Goal: Task Accomplishment & Management: Manage account settings

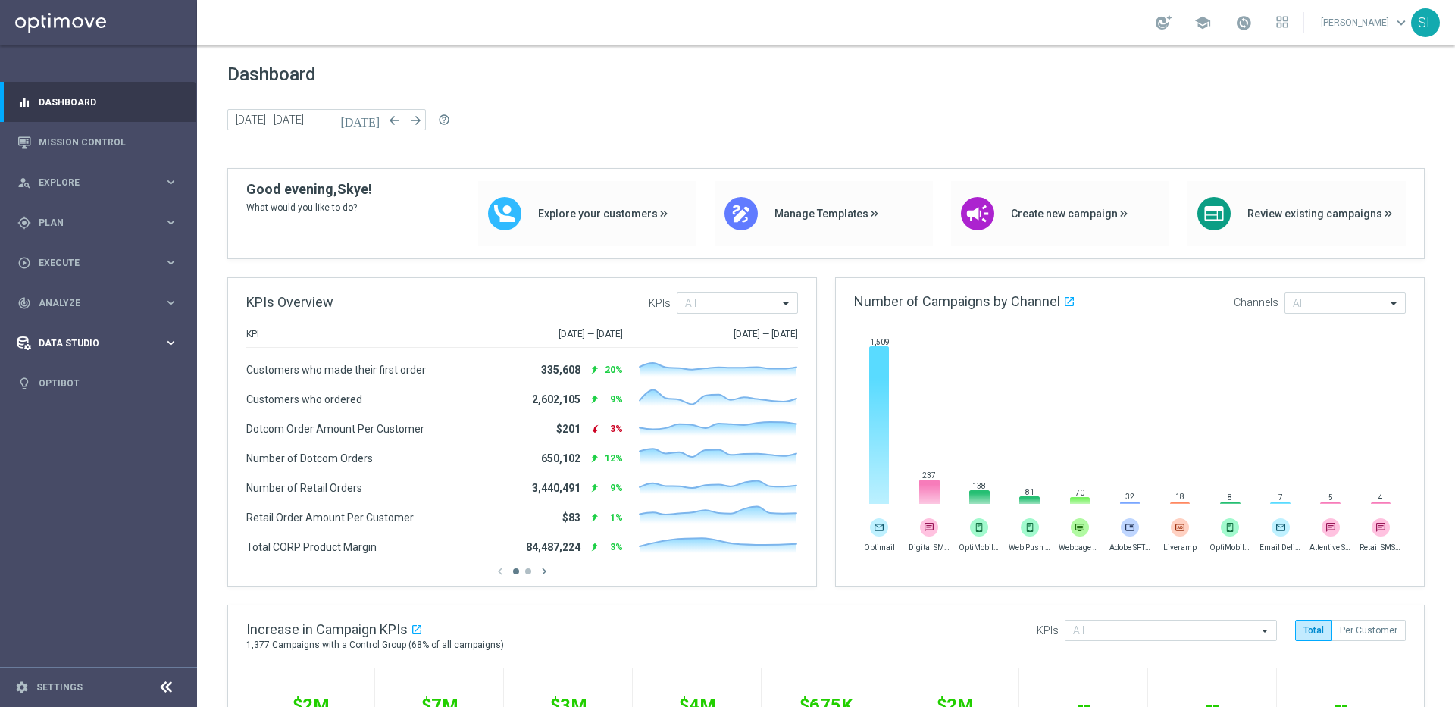
click at [92, 347] on div "Data Studio" at bounding box center [90, 344] width 146 height 14
click at [170, 345] on icon "keyboard_arrow_right" at bounding box center [171, 343] width 14 height 14
click at [96, 294] on div "track_changes Analyze keyboard_arrow_right" at bounding box center [98, 303] width 196 height 40
click at [66, 180] on span "Explore" at bounding box center [101, 182] width 125 height 9
click at [82, 217] on link "Customer Explorer" at bounding box center [98, 214] width 118 height 12
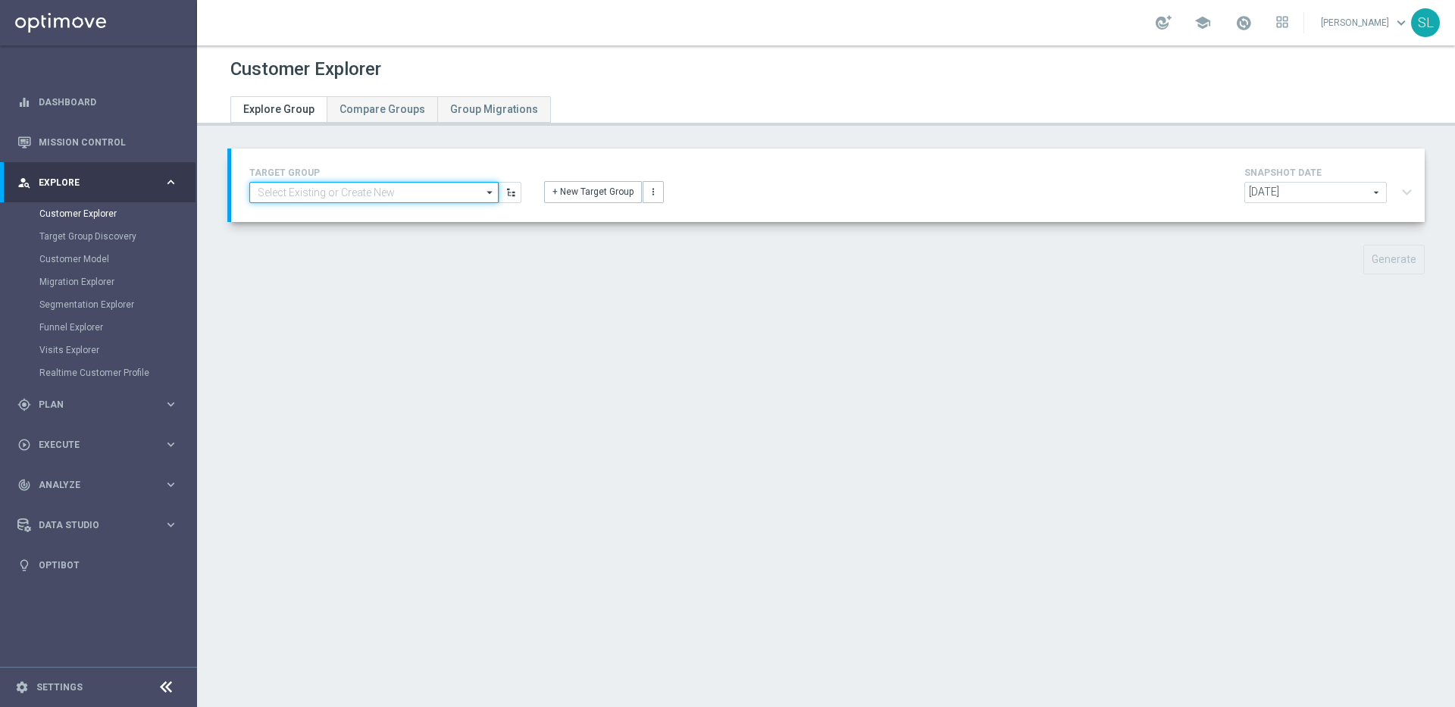
click at [359, 190] on input at bounding box center [373, 192] width 249 height 21
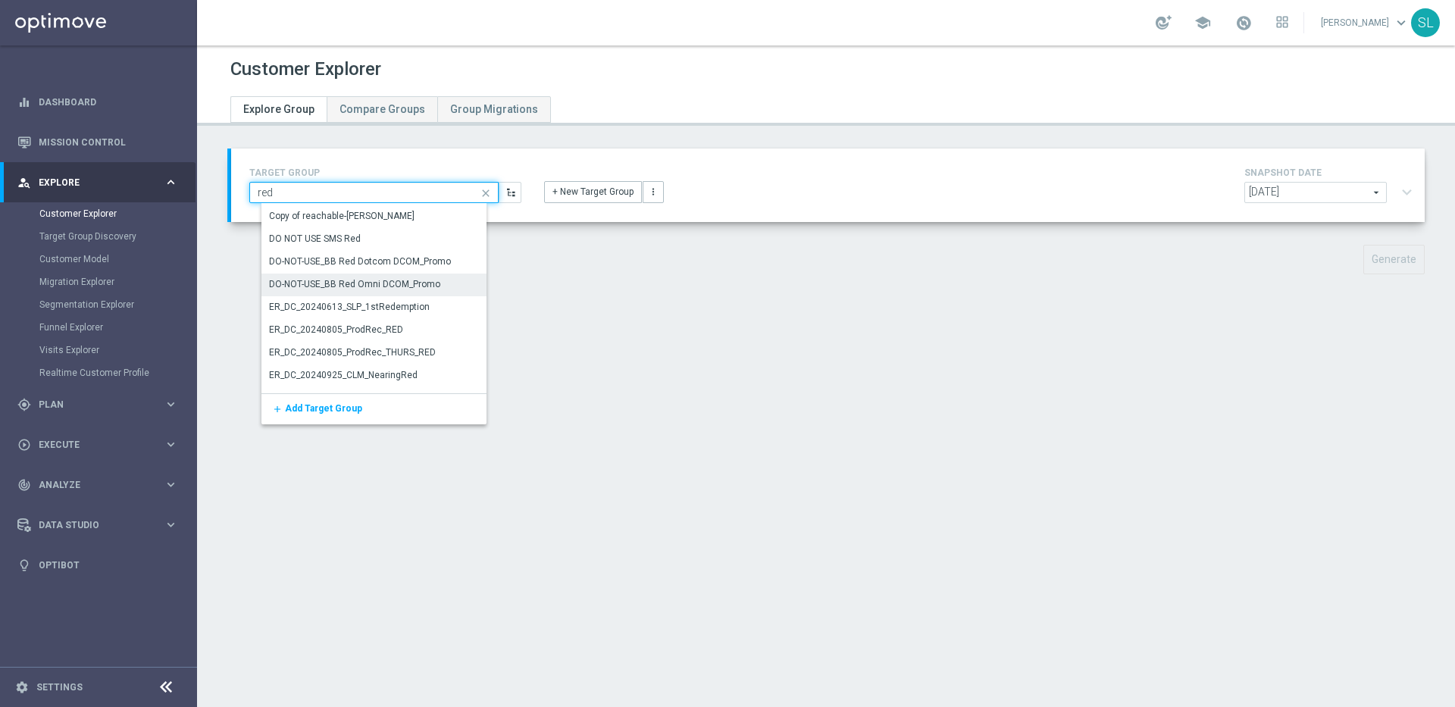
scroll to position [559, 0]
type input "red"
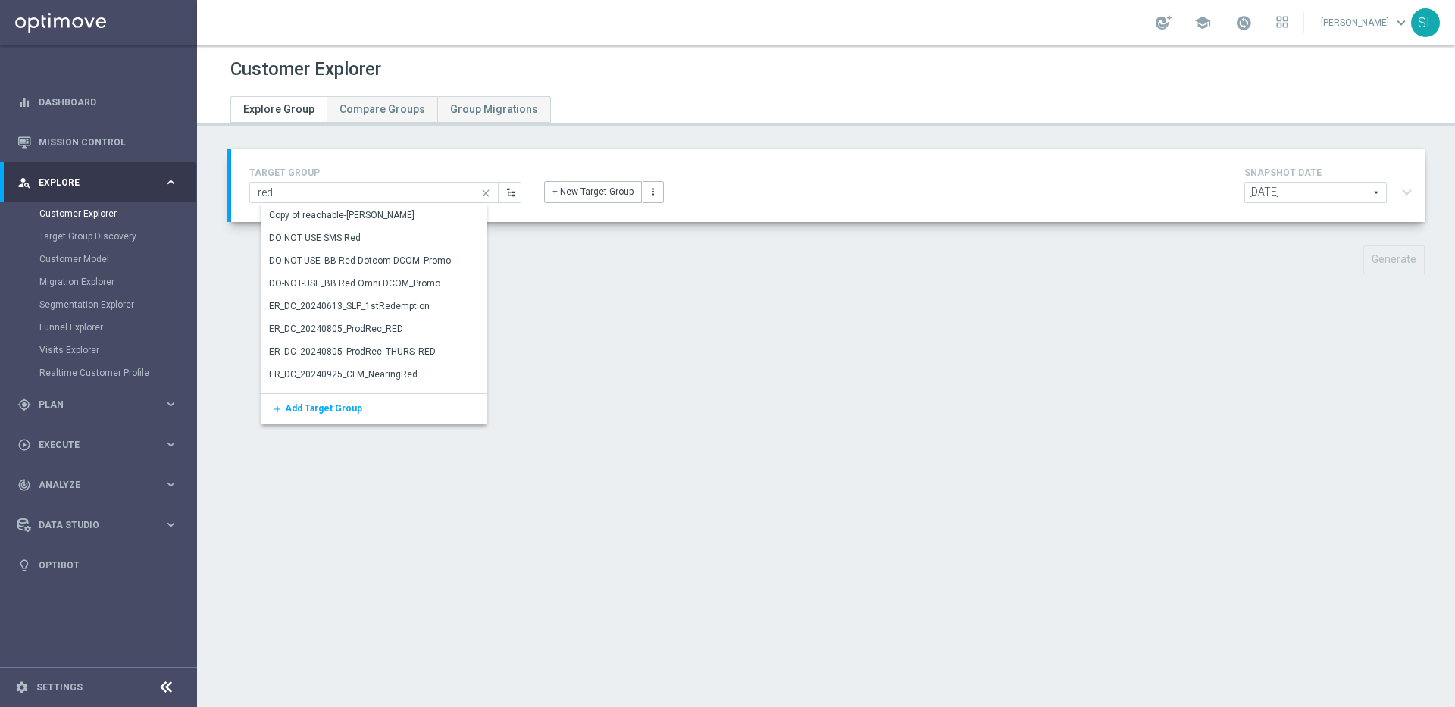
click at [1009, 497] on div "Customer Explorer Explore Group Compare Groups Group Migrations TARGET GROUP re…" at bounding box center [826, 376] width 1258 height 662
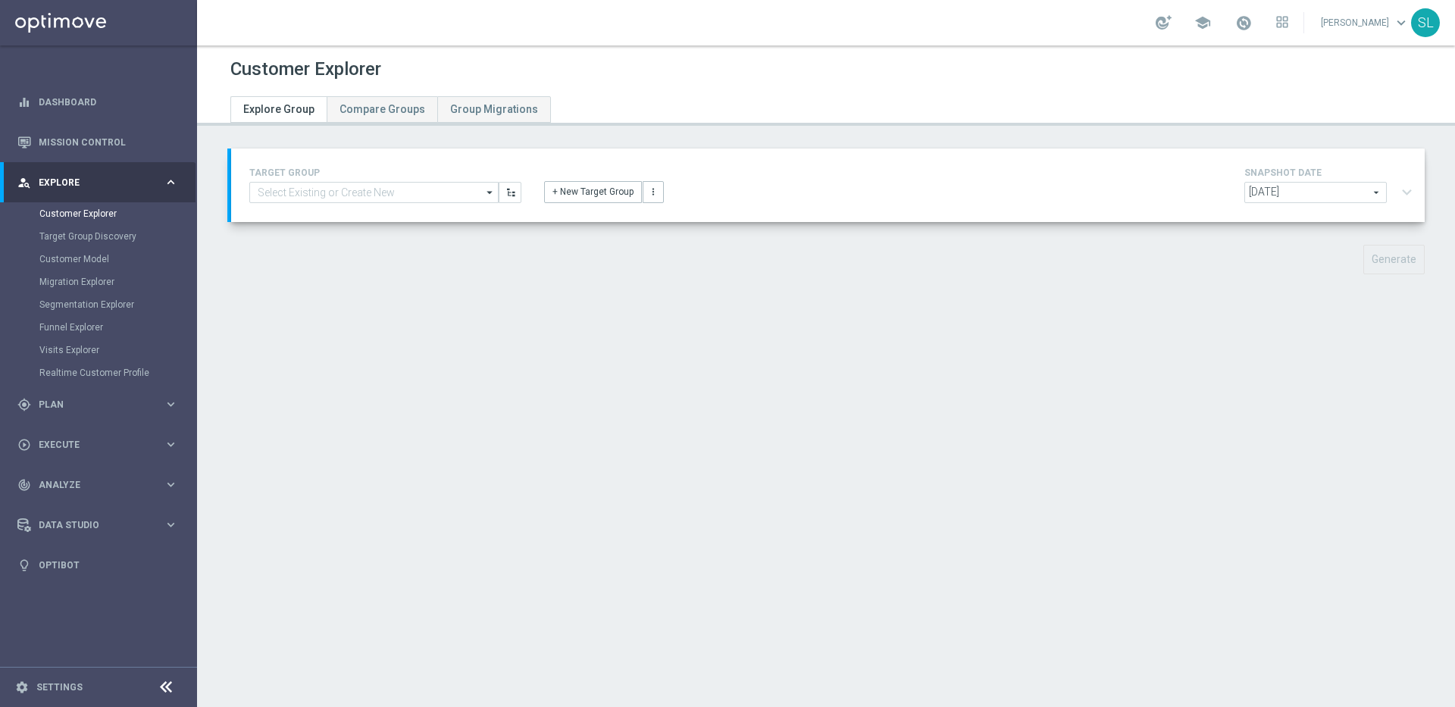
drag, startPoint x: 236, startPoint y: 73, endPoint x: 448, endPoint y: 70, distance: 212.3
click at [448, 70] on div "Customer Explorer" at bounding box center [826, 70] width 1192 height 30
drag, startPoint x: 387, startPoint y: 67, endPoint x: 216, endPoint y: 67, distance: 171.3
click at [210, 67] on div "Customer Explorer Explore Group Compare Groups Group Migrations" at bounding box center [826, 83] width 1258 height 57
click at [486, 59] on div "Customer Explorer" at bounding box center [826, 70] width 1192 height 30
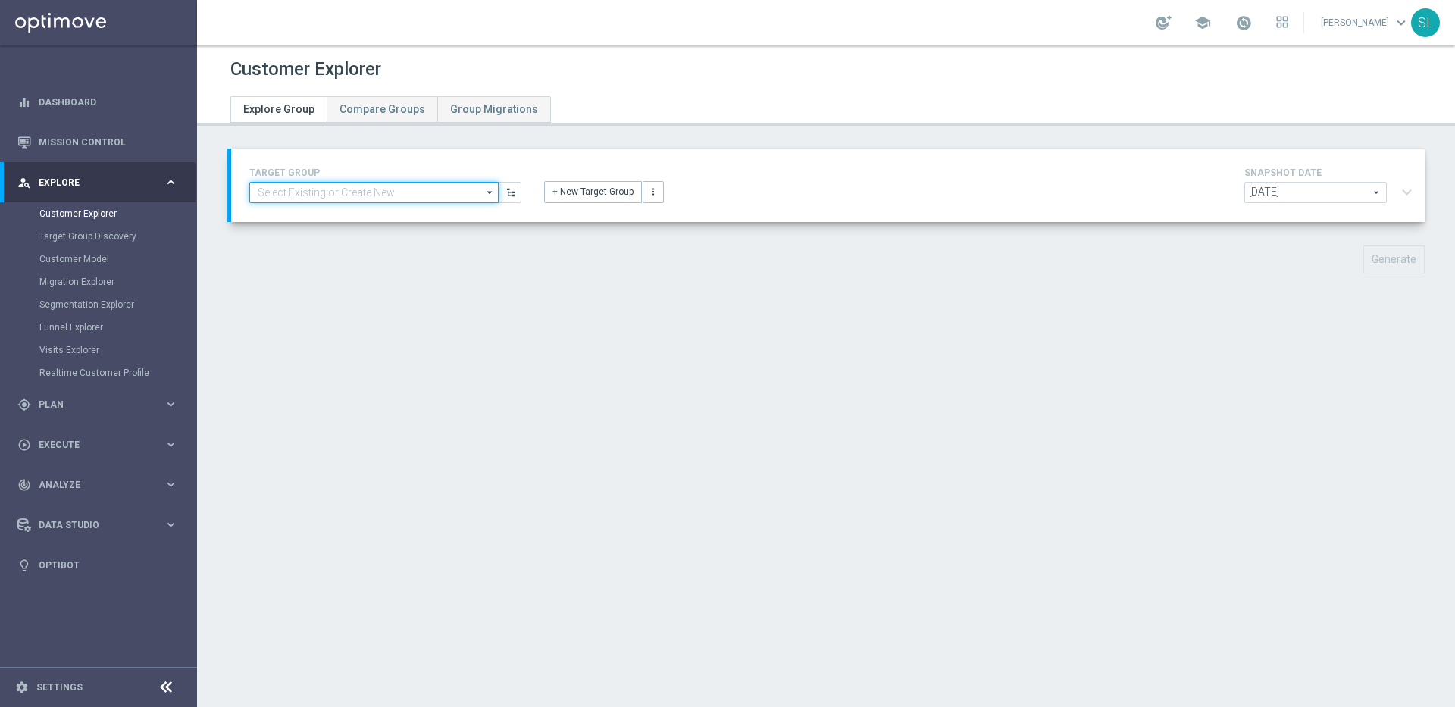
click at [349, 188] on input at bounding box center [373, 192] width 249 height 21
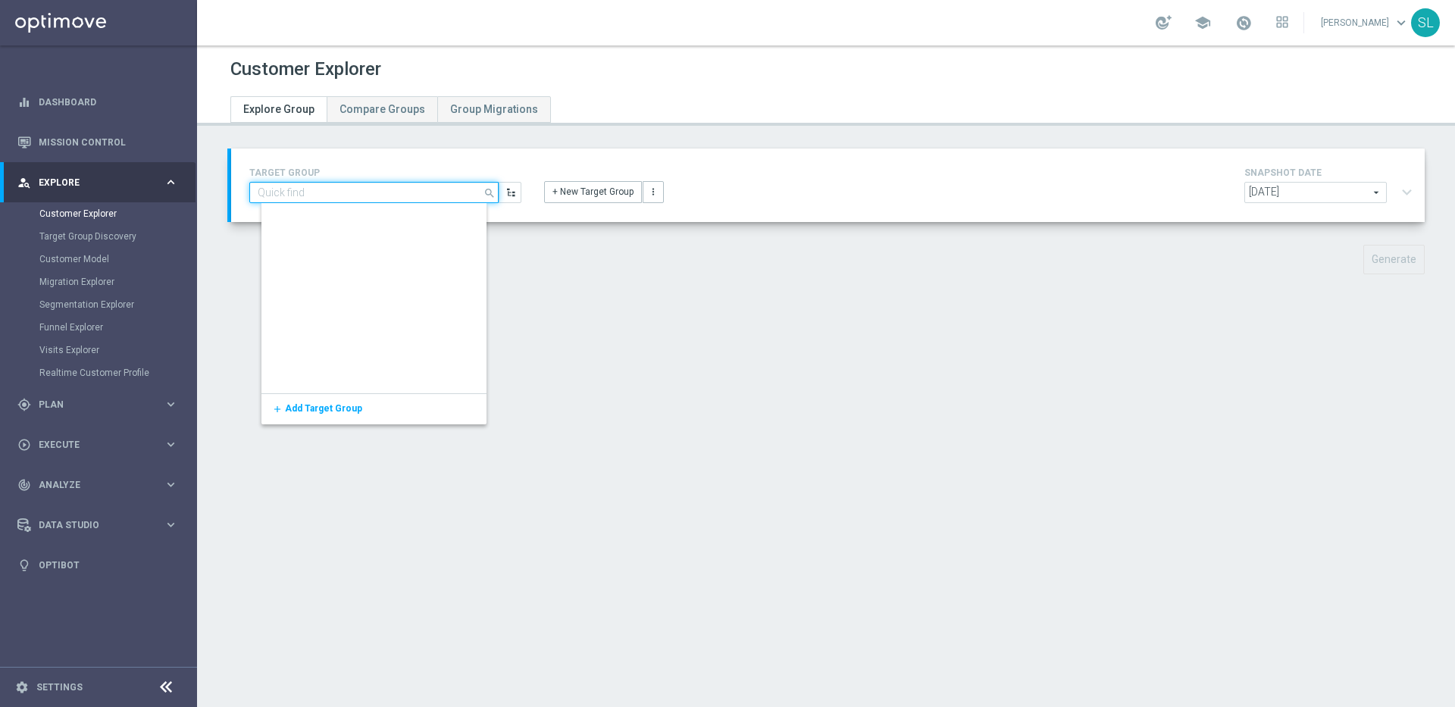
scroll to position [0, 0]
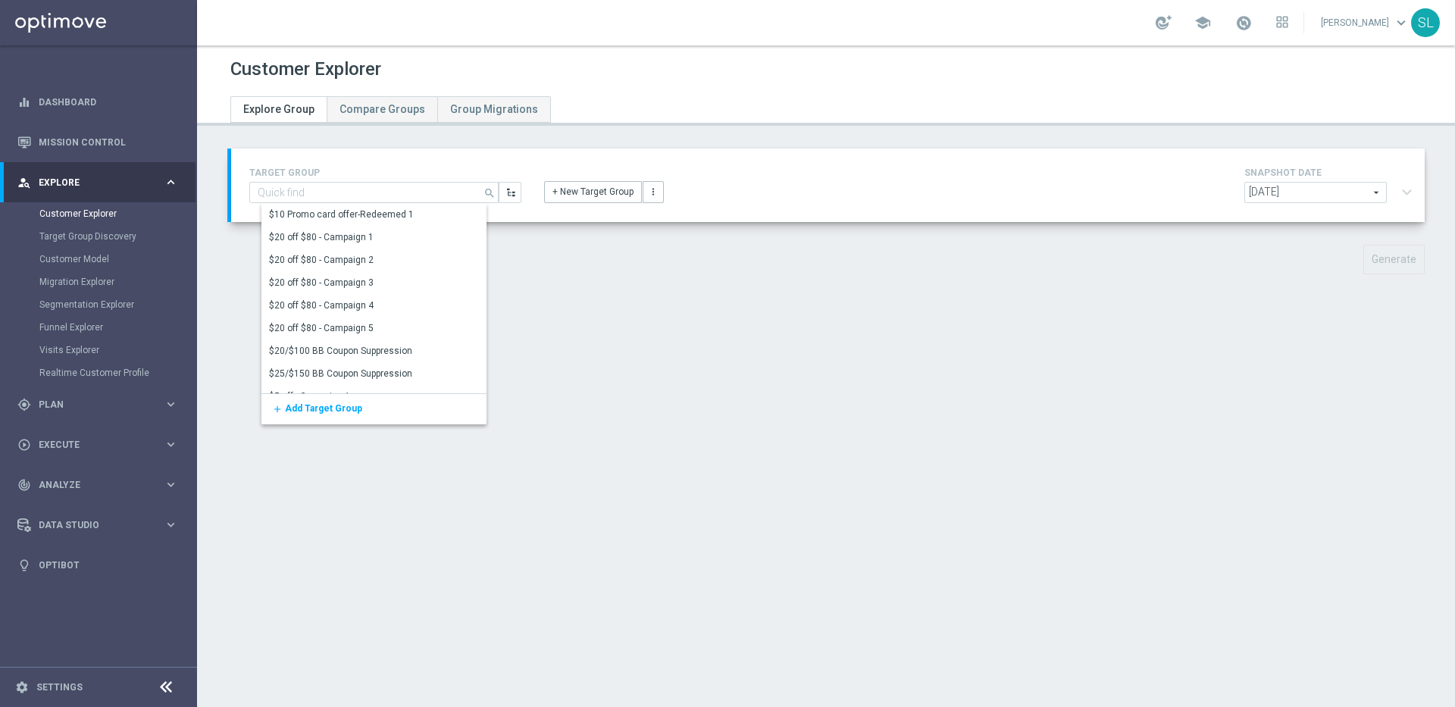
click at [660, 143] on div "Customer Explorer Explore Group Compare Groups Group Migrations TARGET GROUP se…" at bounding box center [826, 376] width 1258 height 662
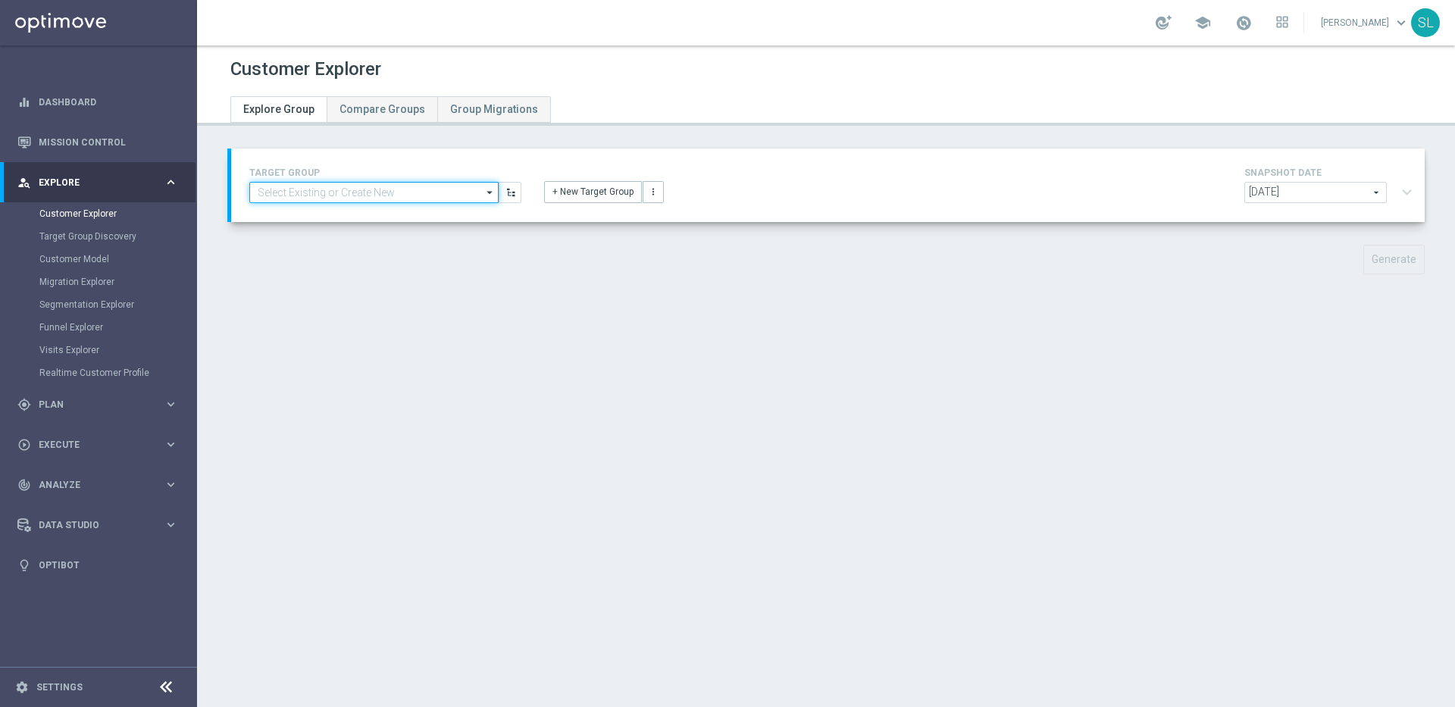
click at [378, 189] on input at bounding box center [373, 192] width 249 height 21
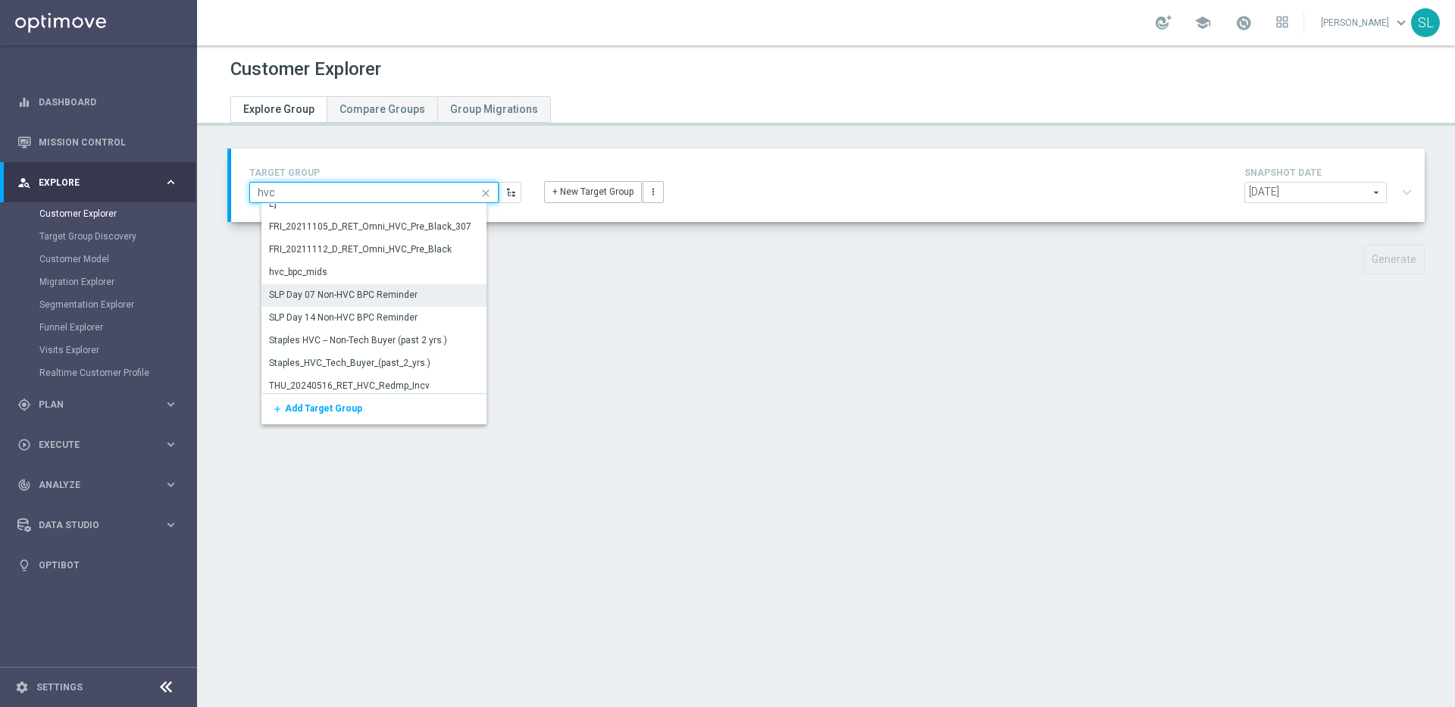
scroll to position [370, 0]
type input "hvc"
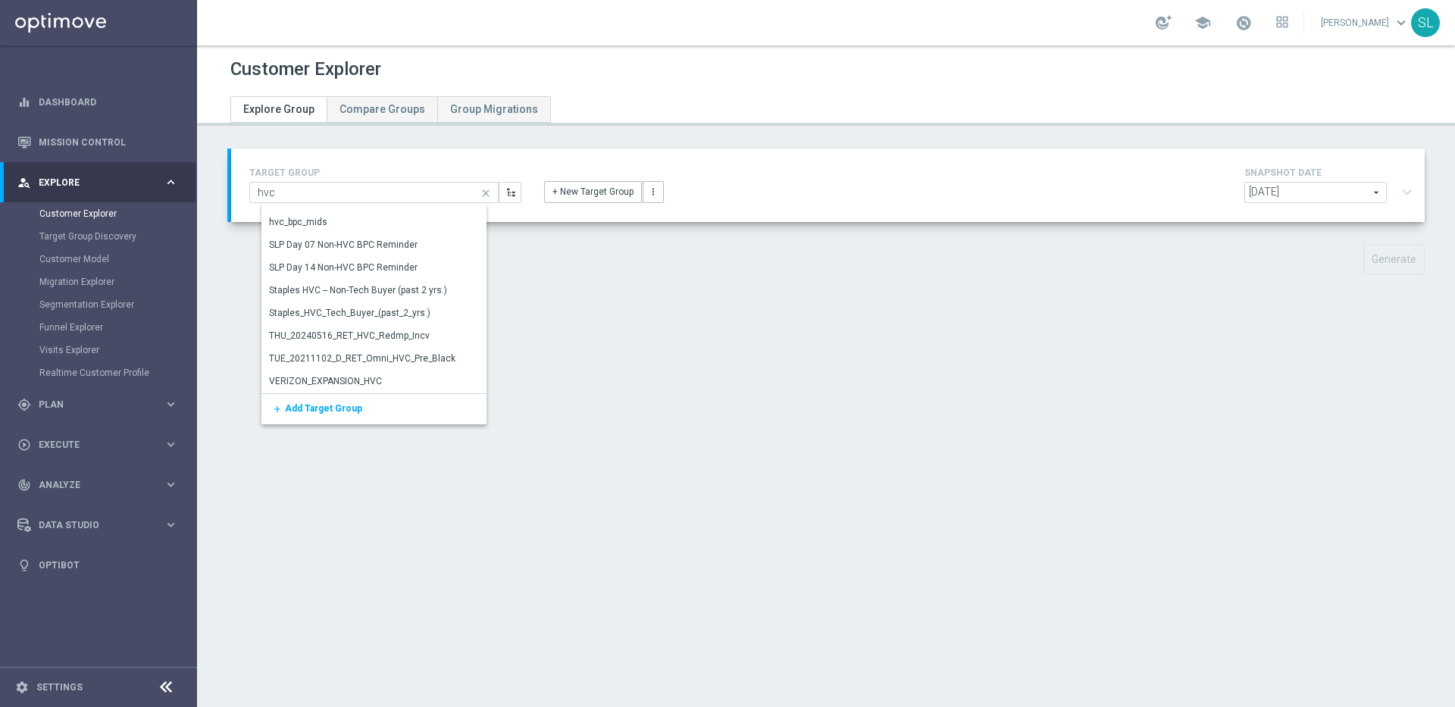
click at [584, 348] on div "Customer Explorer Explore Group Compare Groups Group Migrations TARGET GROUP hv…" at bounding box center [826, 376] width 1258 height 662
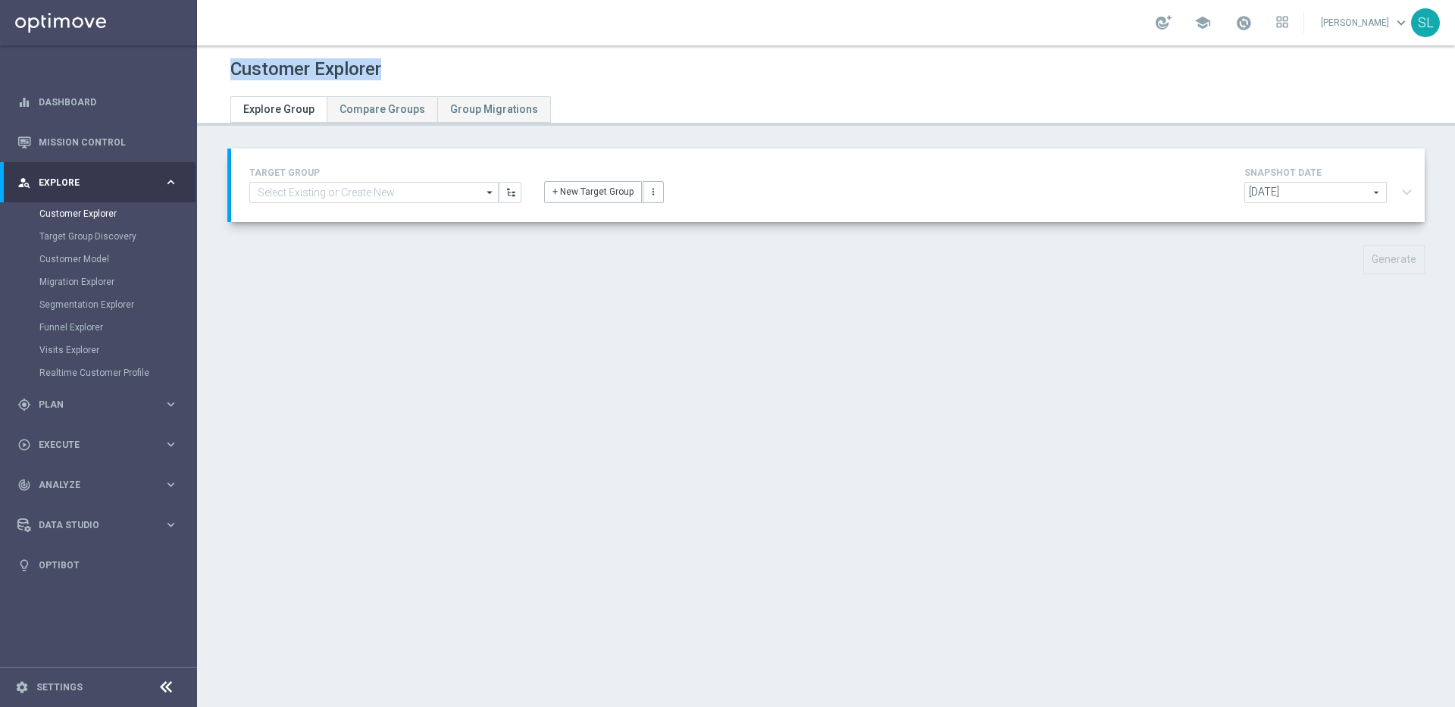
drag, startPoint x: 331, startPoint y: 68, endPoint x: 218, endPoint y: 64, distance: 112.3
click at [218, 64] on div "Customer Explorer Explore Group Compare Groups Group Migrations" at bounding box center [826, 83] width 1258 height 57
drag, startPoint x: 228, startPoint y: 64, endPoint x: 473, endPoint y: 71, distance: 245.0
click at [473, 71] on div "Customer Explorer Explore Group Compare Groups Group Migrations" at bounding box center [826, 83] width 1258 height 57
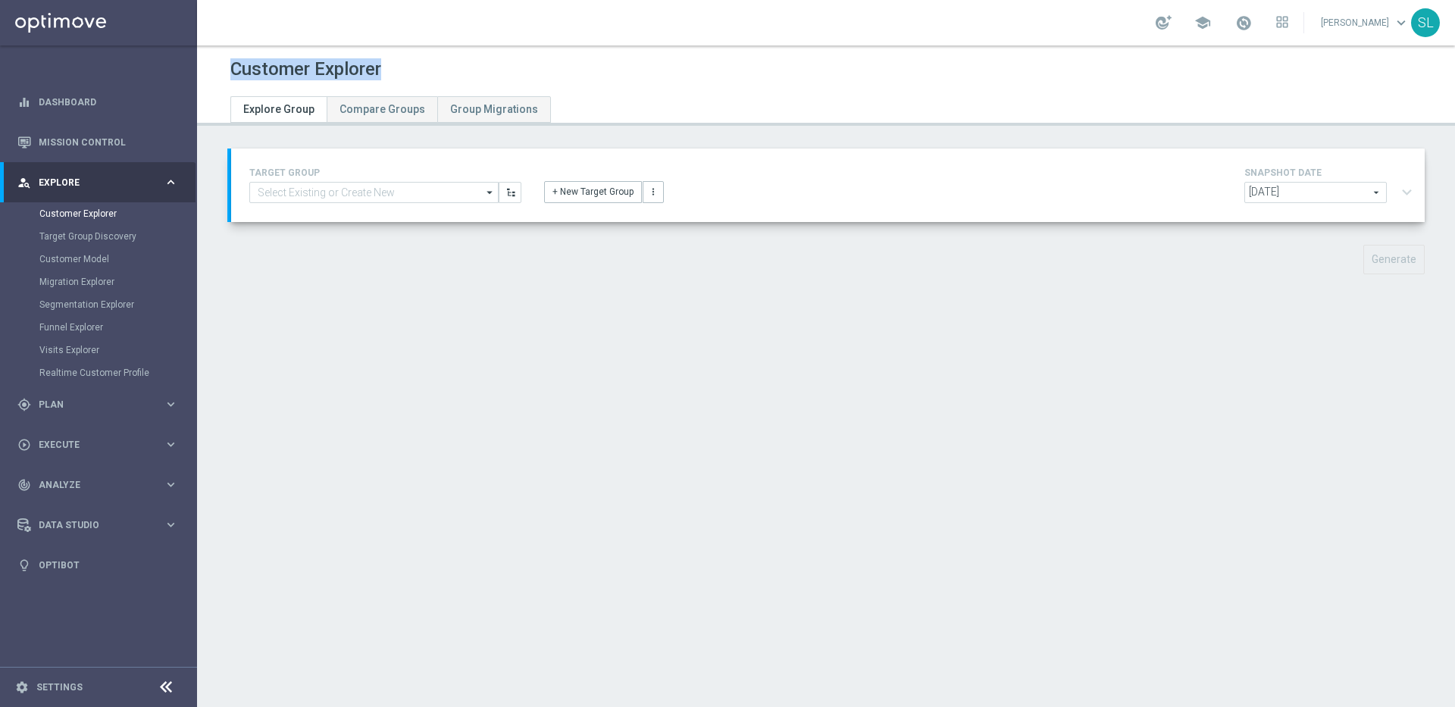
drag, startPoint x: 473, startPoint y: 71, endPoint x: 471, endPoint y: 79, distance: 7.9
click at [472, 71] on div "Customer Explorer" at bounding box center [826, 70] width 1192 height 30
drag, startPoint x: 415, startPoint y: 66, endPoint x: 159, endPoint y: 53, distance: 255.8
click at [159, 53] on main "equalizer Dashboard Mission Control" at bounding box center [727, 353] width 1455 height 707
click at [517, 68] on div "Customer Explorer" at bounding box center [826, 70] width 1192 height 30
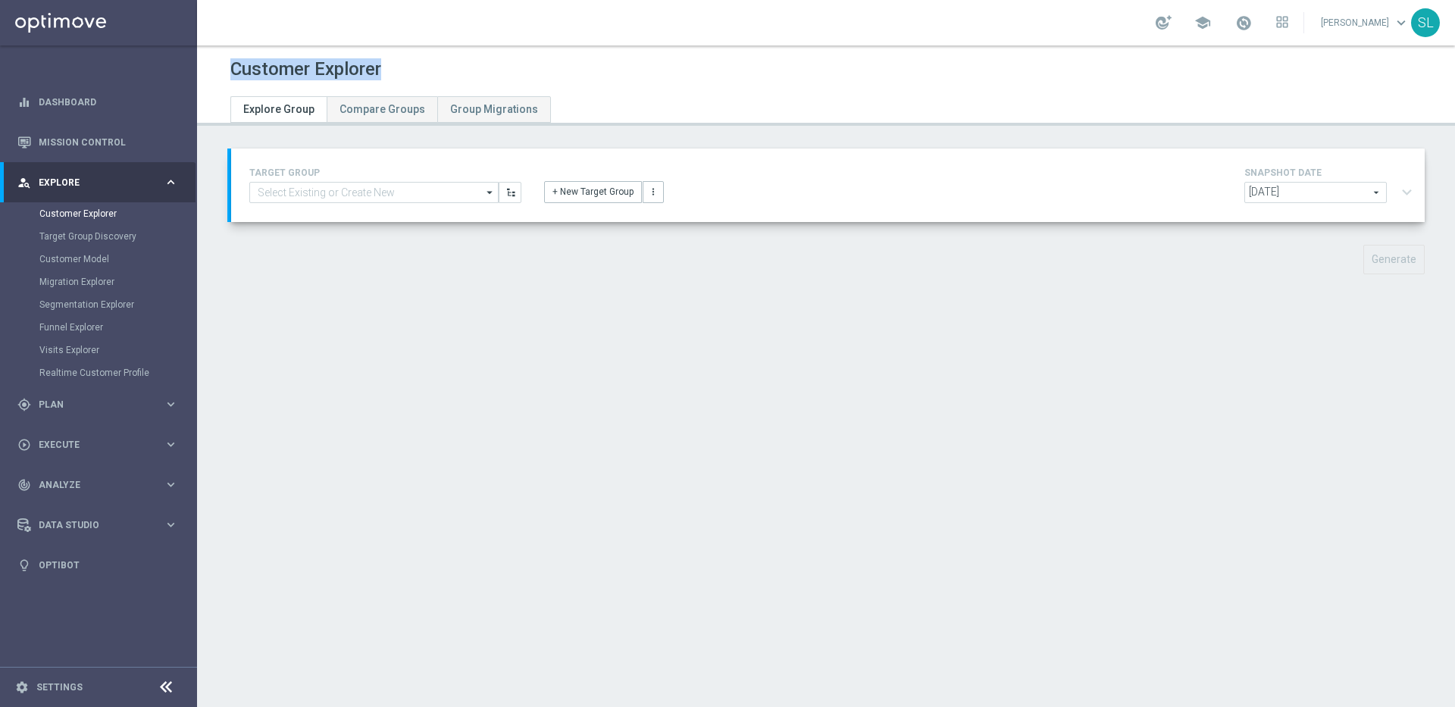
drag, startPoint x: 384, startPoint y: 68, endPoint x: 226, endPoint y: 62, distance: 158.5
click at [213, 63] on div "Customer Explorer Explore Group Compare Groups Group Migrations" at bounding box center [826, 83] width 1258 height 57
click at [231, 62] on h1 "Customer Explorer" at bounding box center [305, 69] width 151 height 22
drag, startPoint x: 299, startPoint y: 63, endPoint x: 437, endPoint y: 67, distance: 138.0
click at [437, 67] on div "Customer Explorer" at bounding box center [826, 70] width 1192 height 30
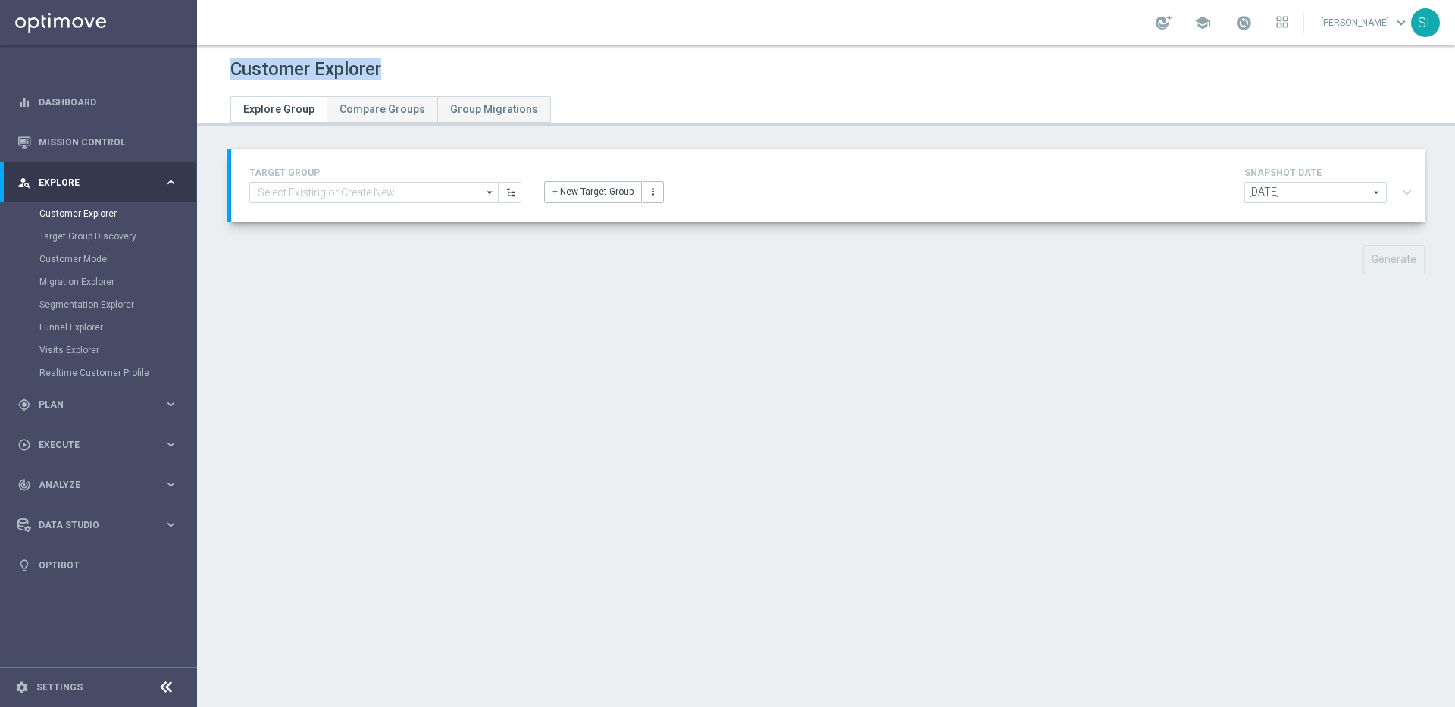
click at [437, 67] on div "Customer Explorer" at bounding box center [826, 70] width 1192 height 30
drag, startPoint x: 404, startPoint y: 69, endPoint x: 202, endPoint y: 64, distance: 202.4
click at [202, 64] on div "Customer Explorer Explore Group Compare Groups Group Migrations" at bounding box center [826, 83] width 1258 height 57
click at [408, 67] on div "Customer Explorer" at bounding box center [826, 70] width 1192 height 30
drag, startPoint x: 287, startPoint y: 61, endPoint x: 215, endPoint y: 58, distance: 72.8
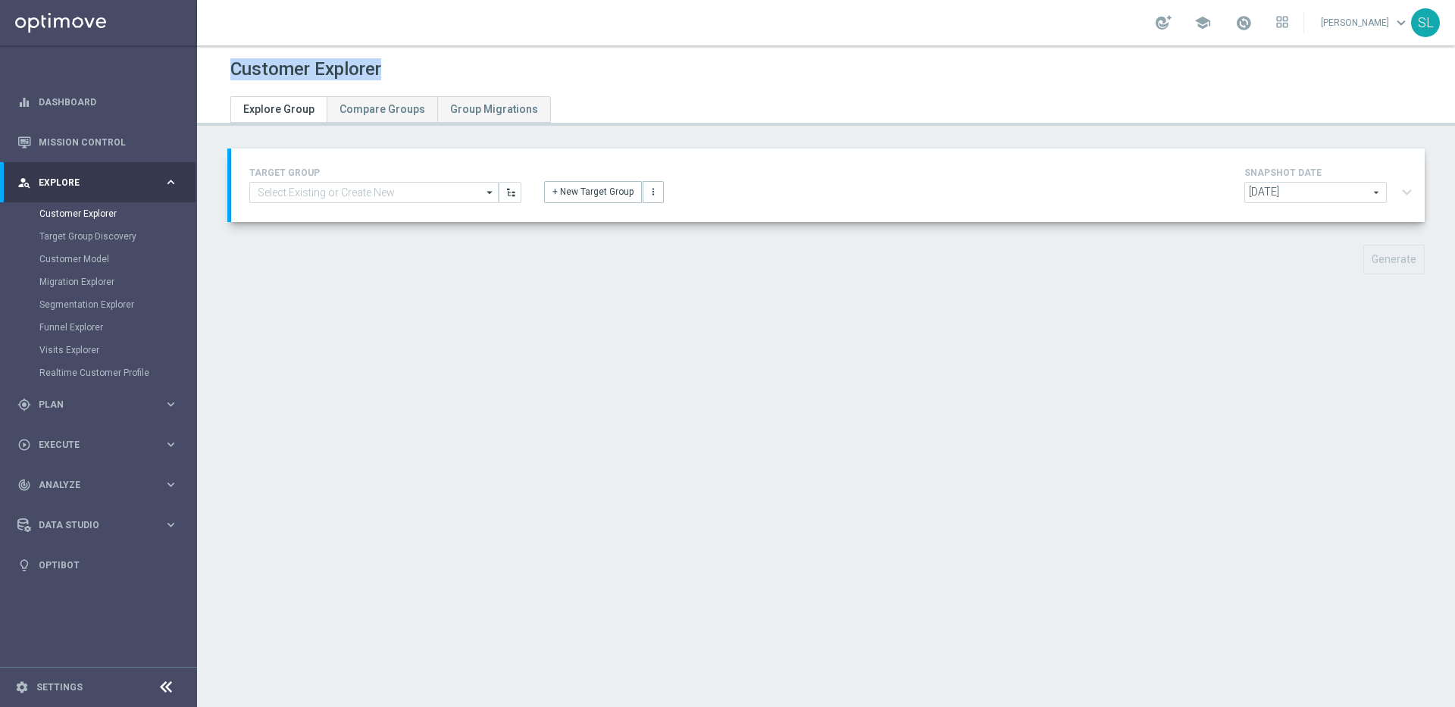
click at [215, 58] on div "Customer Explorer Explore Group Compare Groups Group Migrations" at bounding box center [826, 83] width 1258 height 57
click at [460, 63] on div "Customer Explorer" at bounding box center [826, 70] width 1192 height 30
drag, startPoint x: 396, startPoint y: 74, endPoint x: 168, endPoint y: 65, distance: 228.4
click at [165, 65] on main "equalizer Dashboard Mission Control" at bounding box center [727, 353] width 1455 height 707
click at [501, 73] on div "Customer Explorer" at bounding box center [826, 70] width 1192 height 30
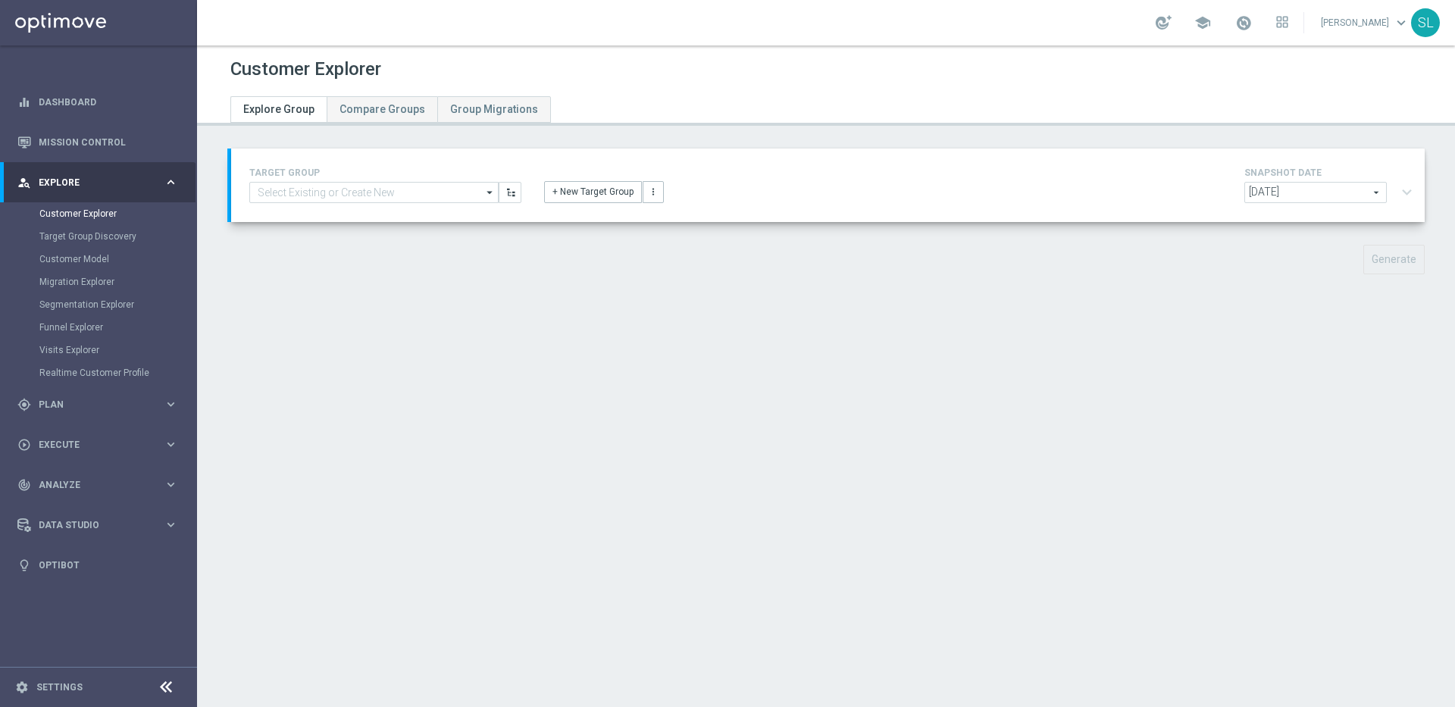
drag, startPoint x: 319, startPoint y: 69, endPoint x: 368, endPoint y: 67, distance: 48.6
click at [322, 68] on h1 "Customer Explorer" at bounding box center [305, 69] width 151 height 22
drag, startPoint x: 393, startPoint y: 67, endPoint x: 236, endPoint y: 65, distance: 156.9
click at [236, 65] on div "Customer Explorer" at bounding box center [826, 70] width 1192 height 30
click at [236, 67] on h1 "Customer Explorer" at bounding box center [305, 69] width 151 height 22
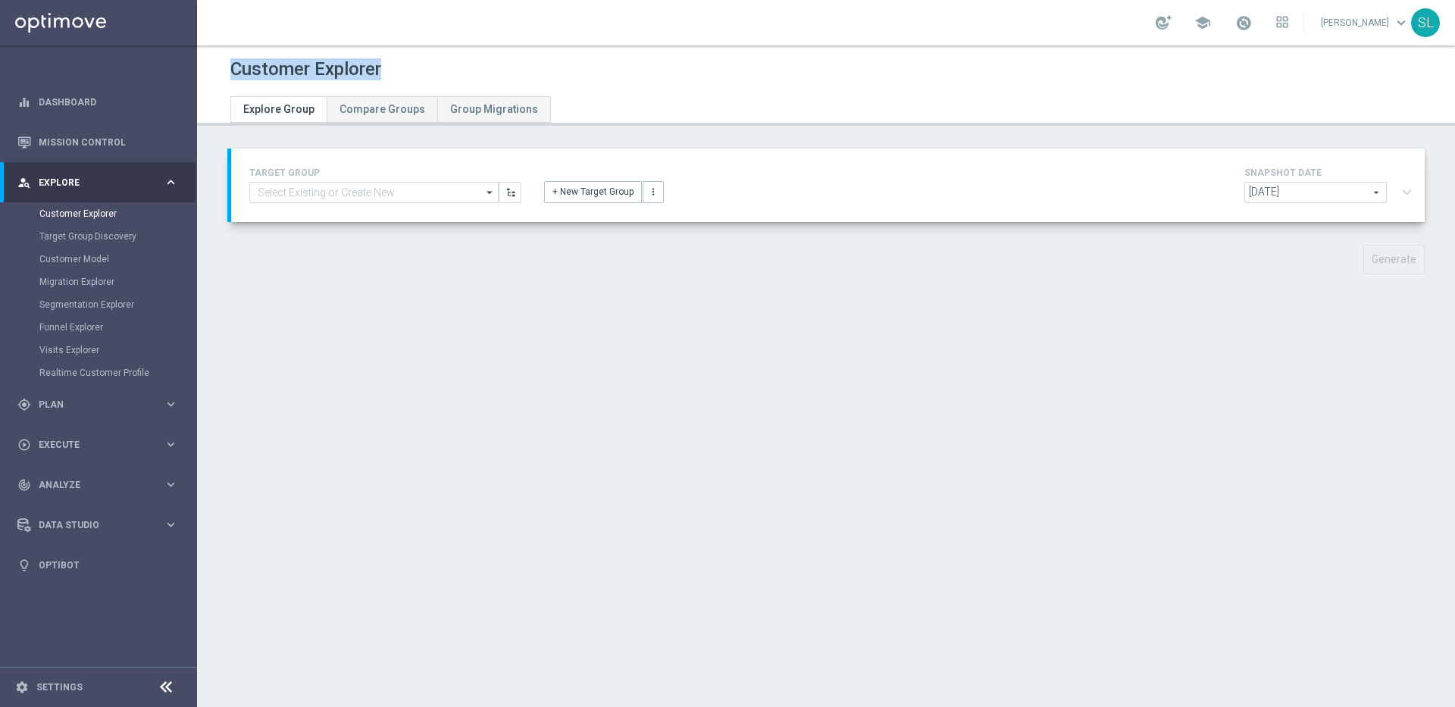
drag, startPoint x: 228, startPoint y: 67, endPoint x: 426, endPoint y: 61, distance: 197.9
click at [425, 61] on div "Customer Explorer Explore Group Compare Groups Group Migrations" at bounding box center [826, 83] width 1258 height 57
drag, startPoint x: 426, startPoint y: 61, endPoint x: 416, endPoint y: 84, distance: 24.8
click at [426, 61] on div "Customer Explorer" at bounding box center [826, 70] width 1192 height 30
click at [74, 134] on link "Mission Control" at bounding box center [108, 142] width 139 height 40
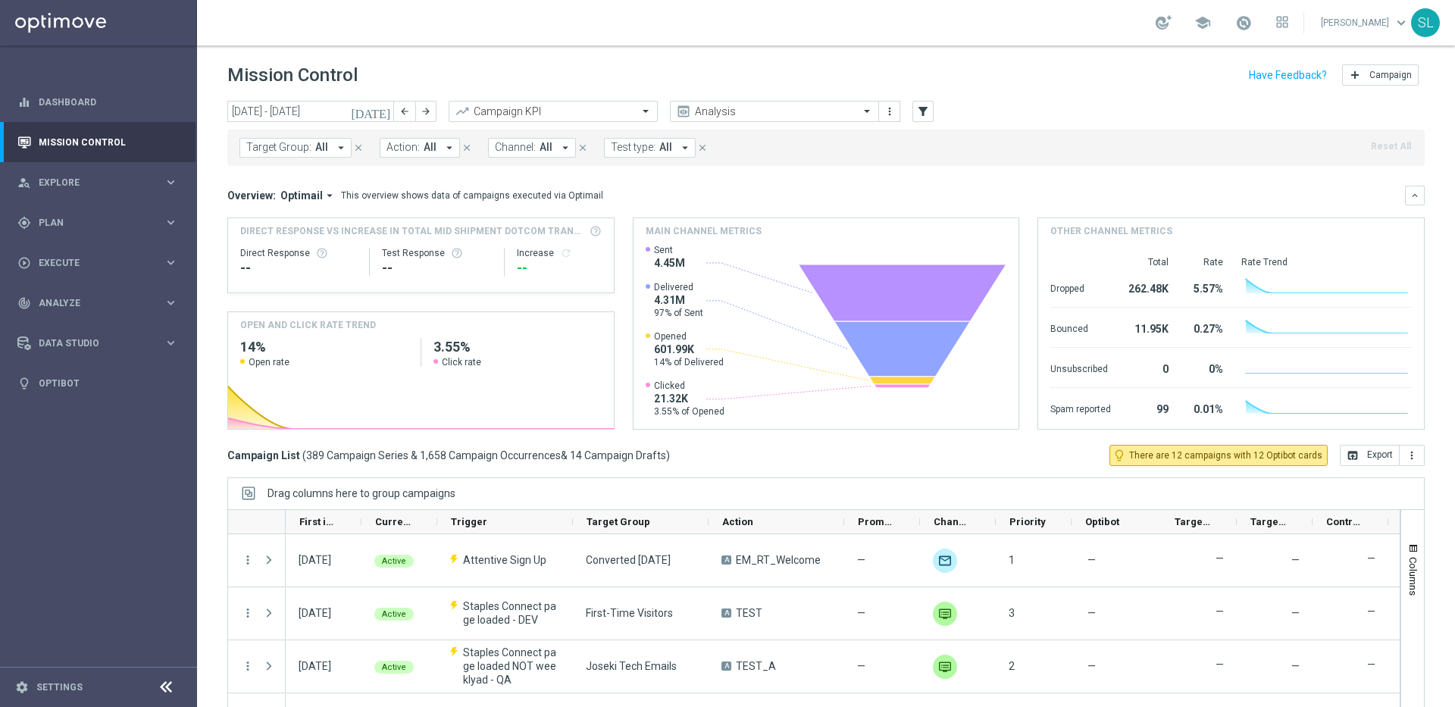
drag, startPoint x: 230, startPoint y: 70, endPoint x: 483, endPoint y: 71, distance: 252.4
click at [483, 71] on div "Mission Control add Campaign" at bounding box center [826, 76] width 1198 height 30
drag, startPoint x: 402, startPoint y: 70, endPoint x: 214, endPoint y: 70, distance: 188.0
click at [211, 70] on div "Mission Control add Campaign" at bounding box center [826, 76] width 1258 height 30
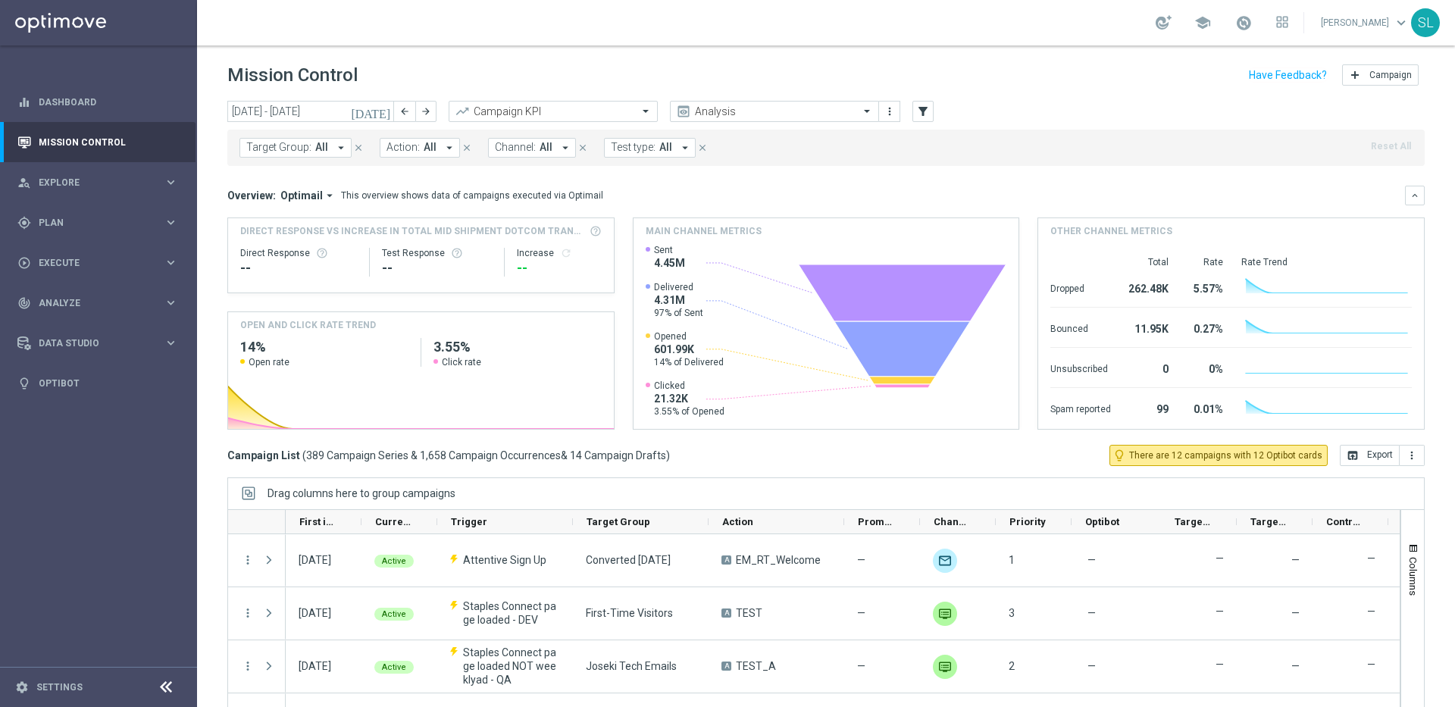
drag, startPoint x: 519, startPoint y: 72, endPoint x: 482, endPoint y: 69, distance: 36.5
click at [519, 72] on div "Mission Control add Campaign" at bounding box center [826, 76] width 1198 height 30
drag, startPoint x: 227, startPoint y: 74, endPoint x: 375, endPoint y: 73, distance: 148.6
click at [375, 73] on div "Mission Control add Campaign" at bounding box center [826, 76] width 1258 height 30
click at [375, 73] on div "Mission Control add Campaign" at bounding box center [826, 76] width 1198 height 30
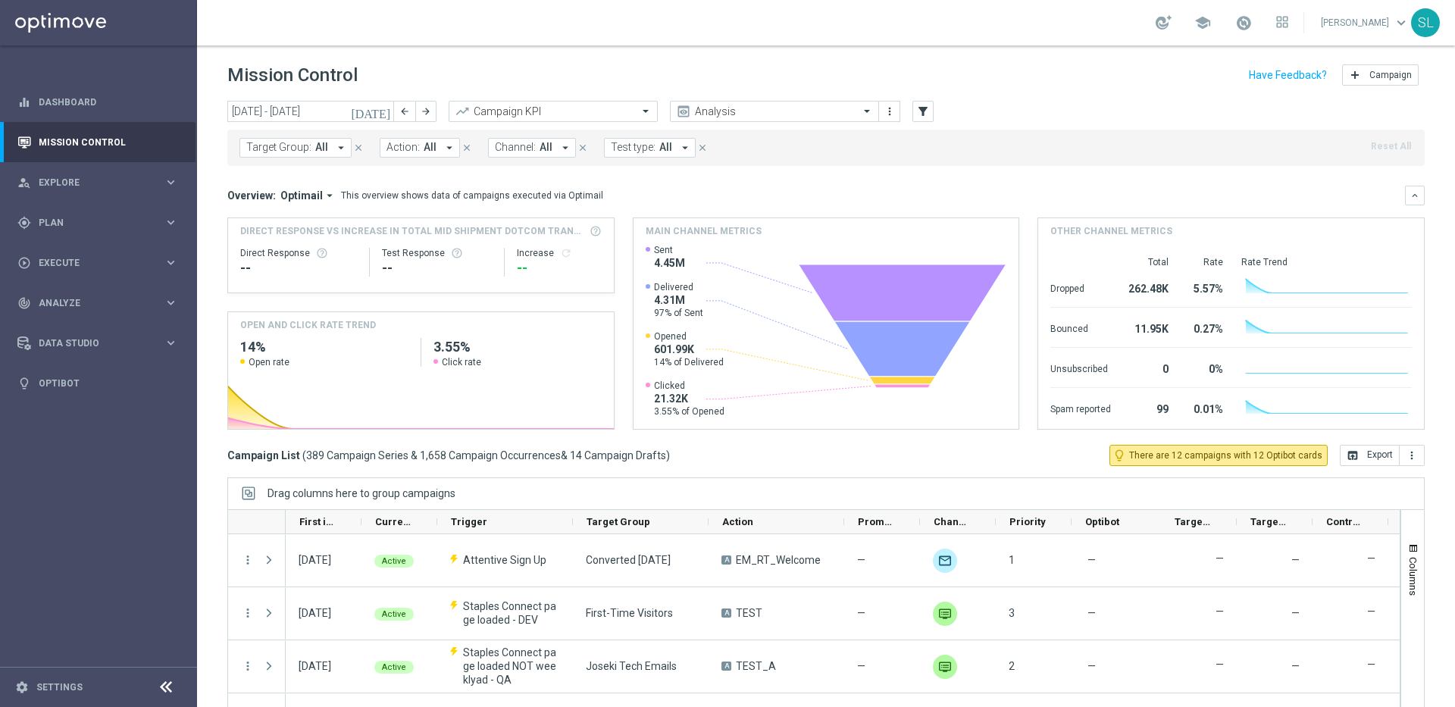
drag, startPoint x: 231, startPoint y: 73, endPoint x: 426, endPoint y: 85, distance: 195.2
click at [426, 85] on div "Mission Control add Campaign" at bounding box center [826, 76] width 1198 height 30
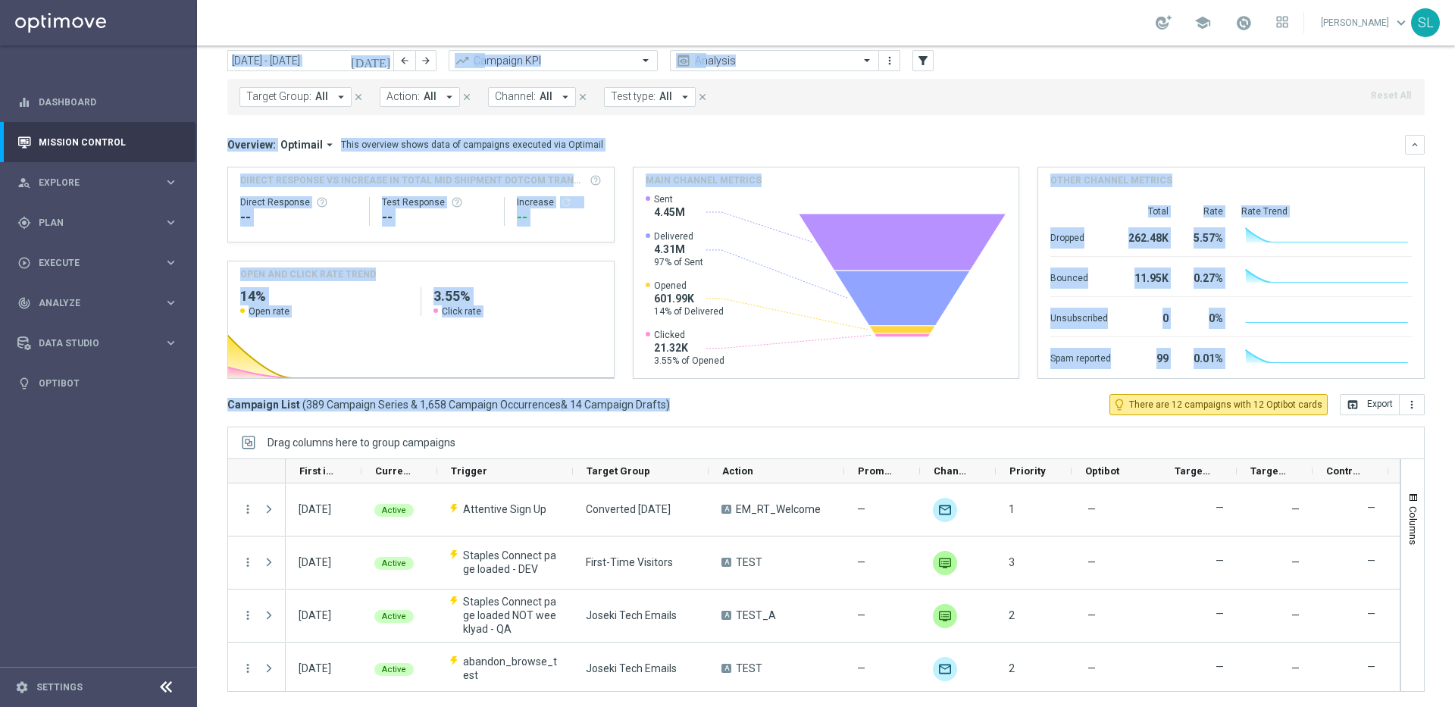
drag, startPoint x: 696, startPoint y: 406, endPoint x: 199, endPoint y: 396, distance: 497.4
click at [186, 399] on main "equalizer Dashboard Mission Control" at bounding box center [727, 353] width 1455 height 707
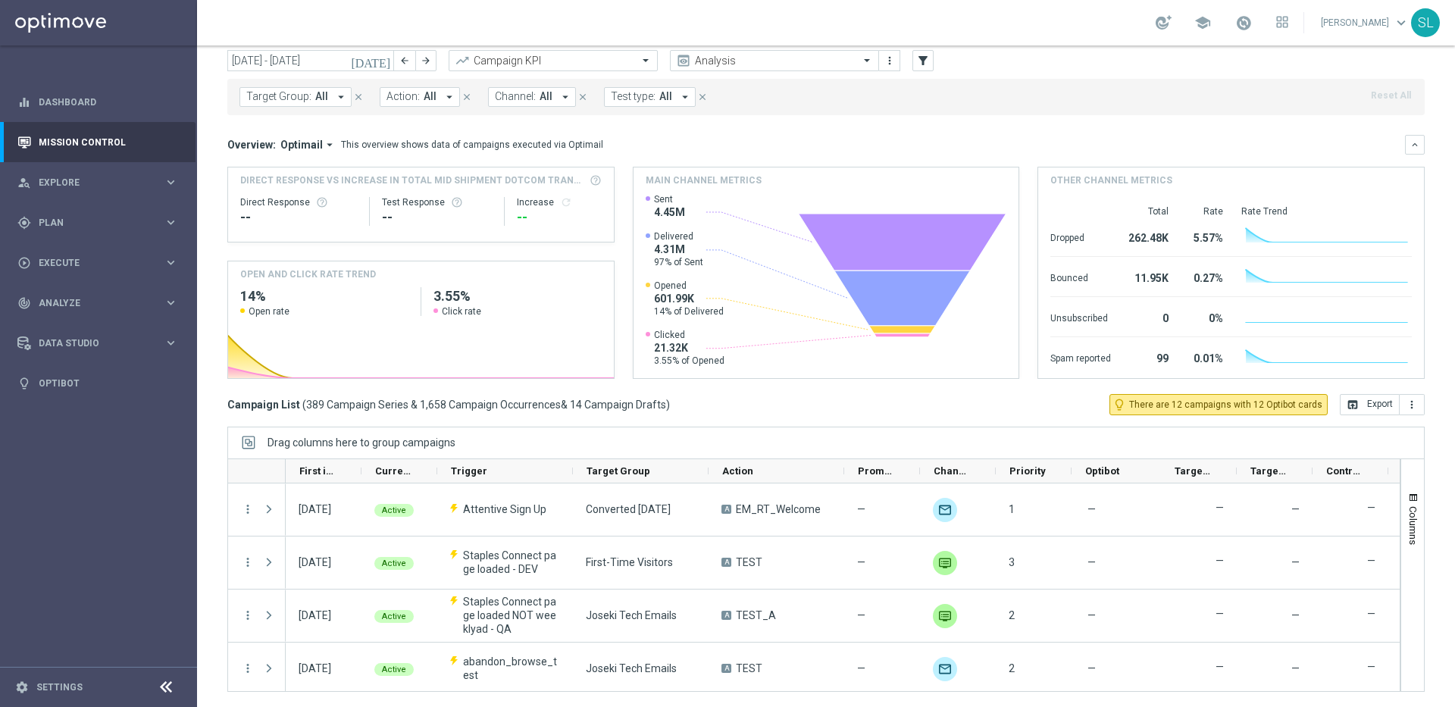
click at [703, 414] on div "Campaign List ( 389 Campaign Series & 1,658 Campaign Occurrences & 14 Campaign …" at bounding box center [826, 404] width 1198 height 21
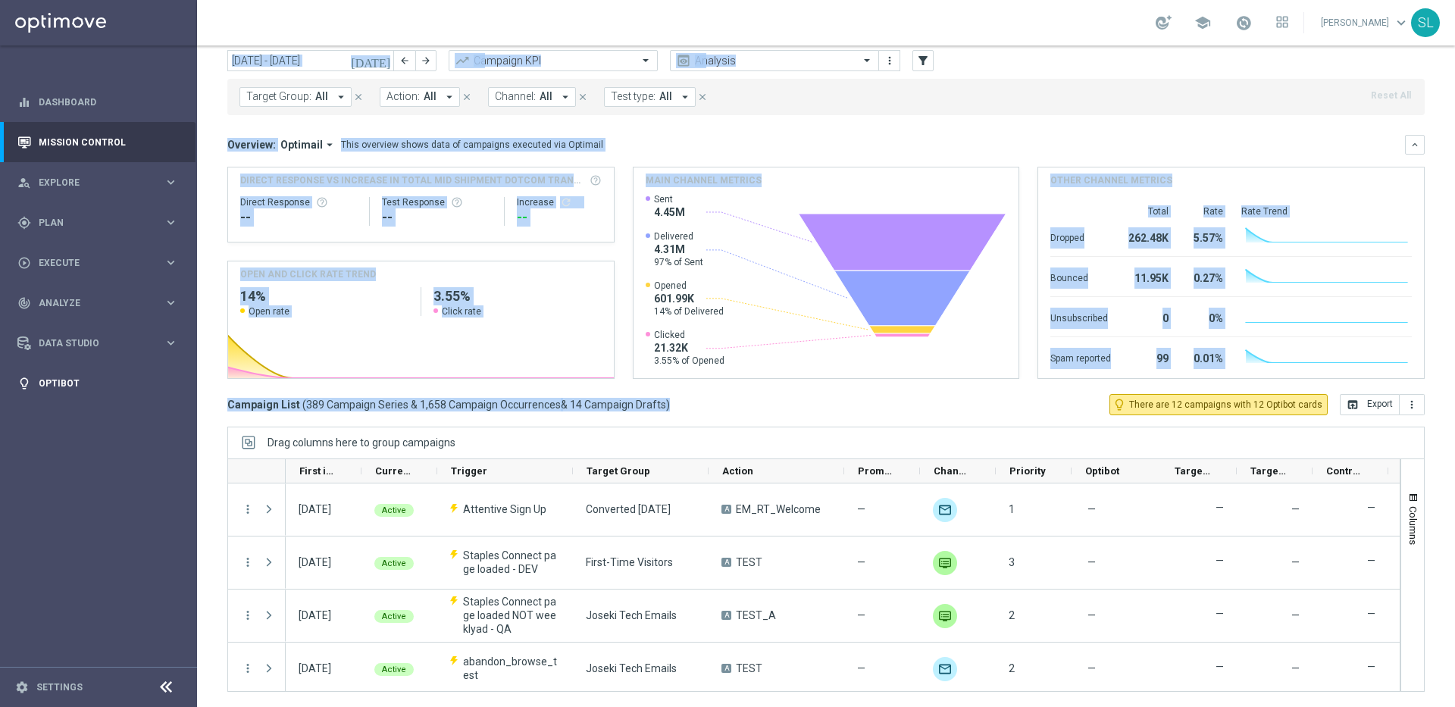
drag, startPoint x: 515, startPoint y: 401, endPoint x: 149, endPoint y: 396, distance: 365.4
click at [149, 396] on main "equalizer Dashboard Mission Control" at bounding box center [727, 353] width 1455 height 707
drag, startPoint x: 851, startPoint y: 444, endPoint x: 791, endPoint y: 428, distance: 61.4
click at [849, 444] on div "Drag columns here to group campaigns" at bounding box center [826, 443] width 1198 height 32
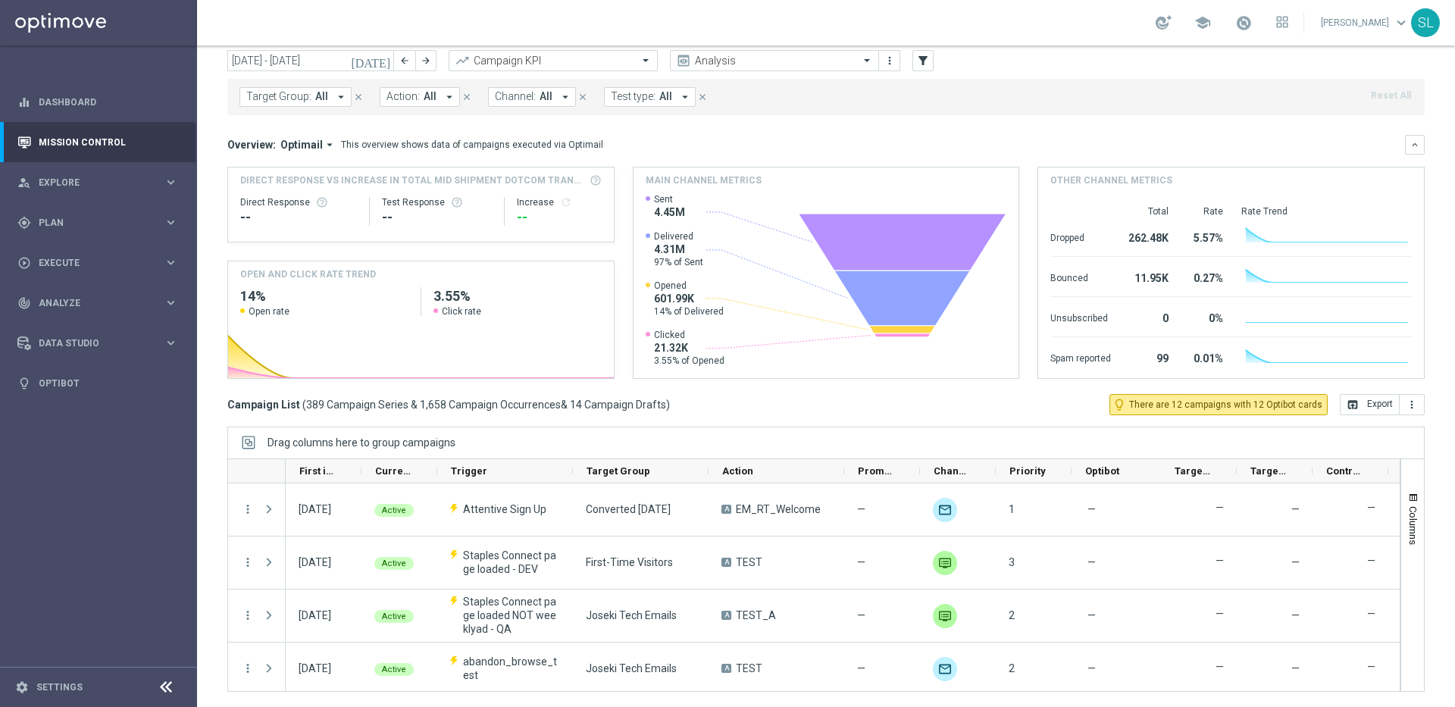
drag, startPoint x: 734, startPoint y: 411, endPoint x: 699, endPoint y: 407, distance: 35.1
click at [734, 411] on div "Campaign List ( 389 Campaign Series & 1,658 Campaign Occurrences & 14 Campaign …" at bounding box center [826, 404] width 1198 height 21
drag, startPoint x: 634, startPoint y: 406, endPoint x: 216, endPoint y: 406, distance: 417.7
click at [216, 406] on div "[DATE] [DATE] - [DATE] arrow_back arrow_forward Campaign KPI trending_up Analys…" at bounding box center [826, 346] width 1258 height 593
click at [717, 423] on div "[DATE] [DATE] - [DATE] arrow_back arrow_forward Campaign KPI trending_up Analys…" at bounding box center [826, 346] width 1258 height 593
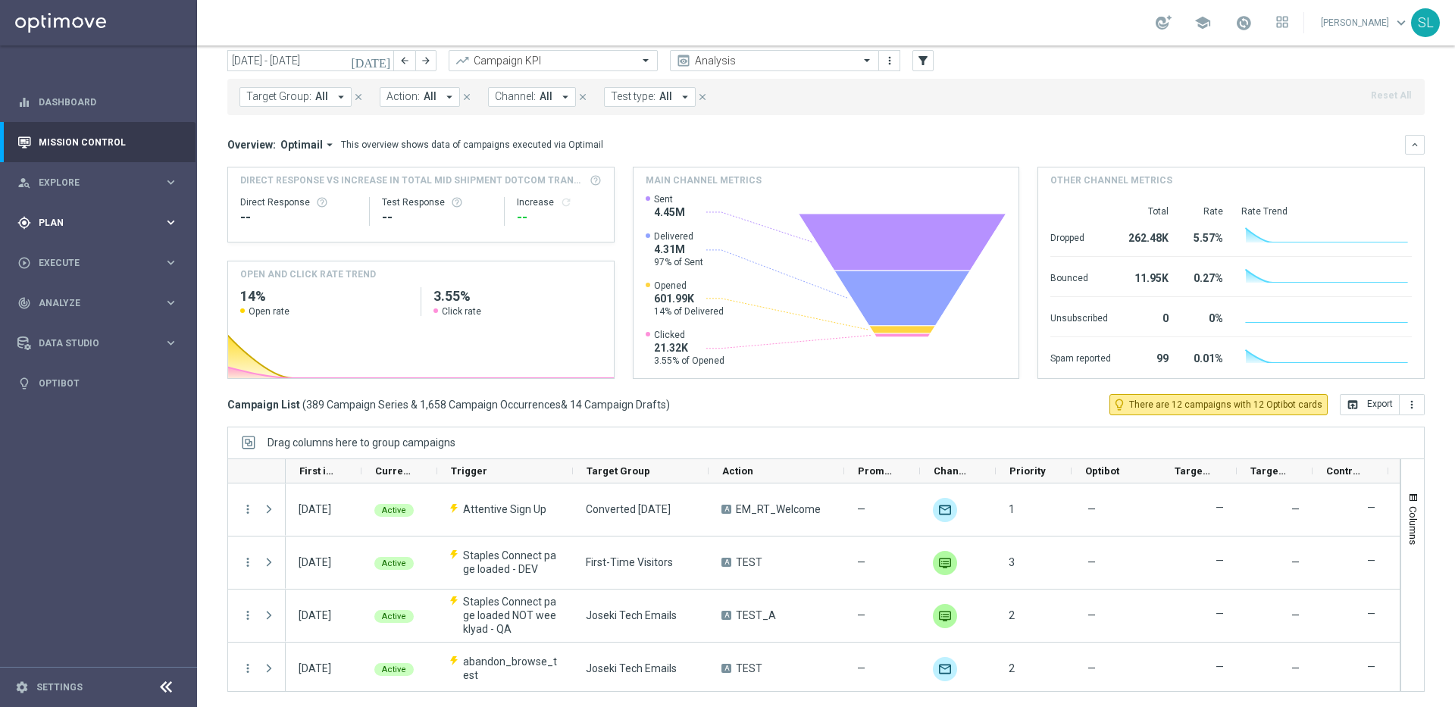
click at [96, 221] on span "Plan" at bounding box center [101, 222] width 125 height 9
click at [99, 258] on link "Target Groups" at bounding box center [98, 254] width 118 height 12
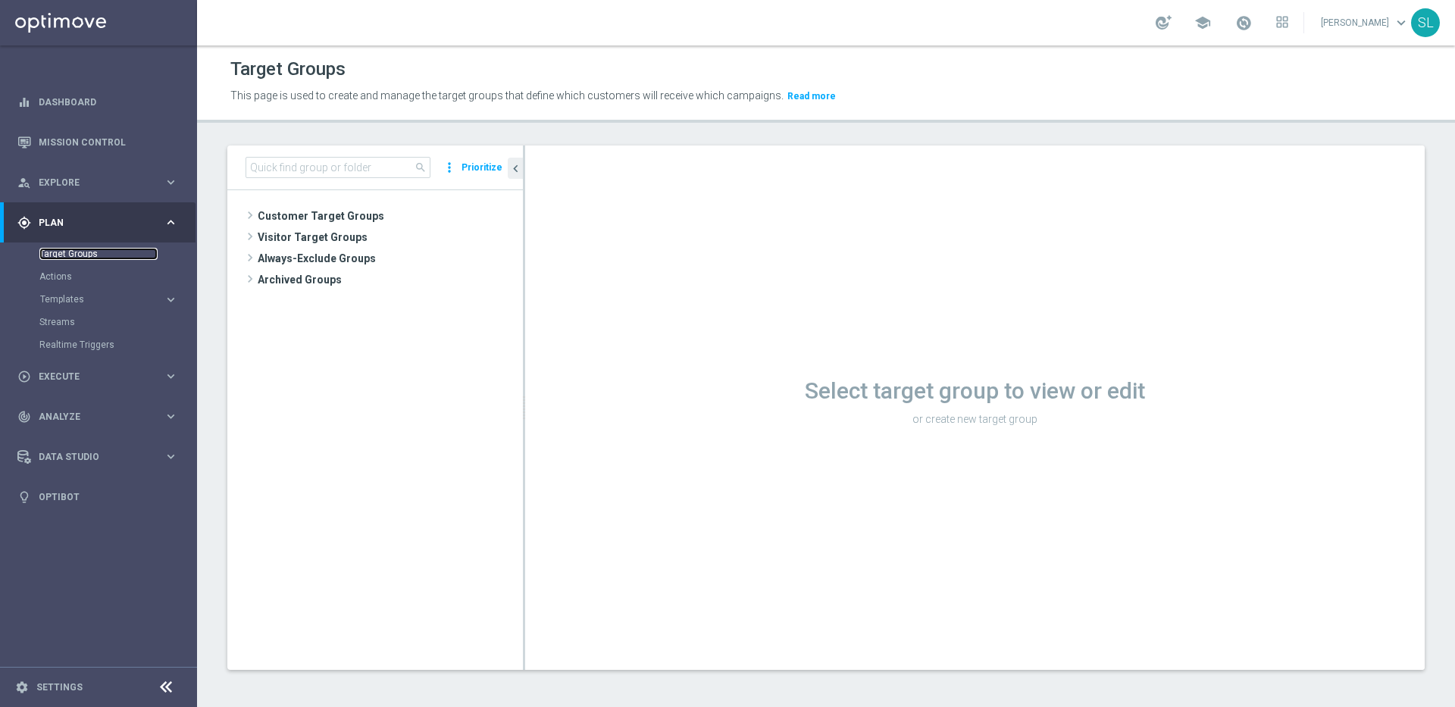
scroll to position [1, 0]
click at [393, 166] on input at bounding box center [338, 166] width 185 height 21
click at [168, 688] on icon at bounding box center [166, 687] width 18 height 18
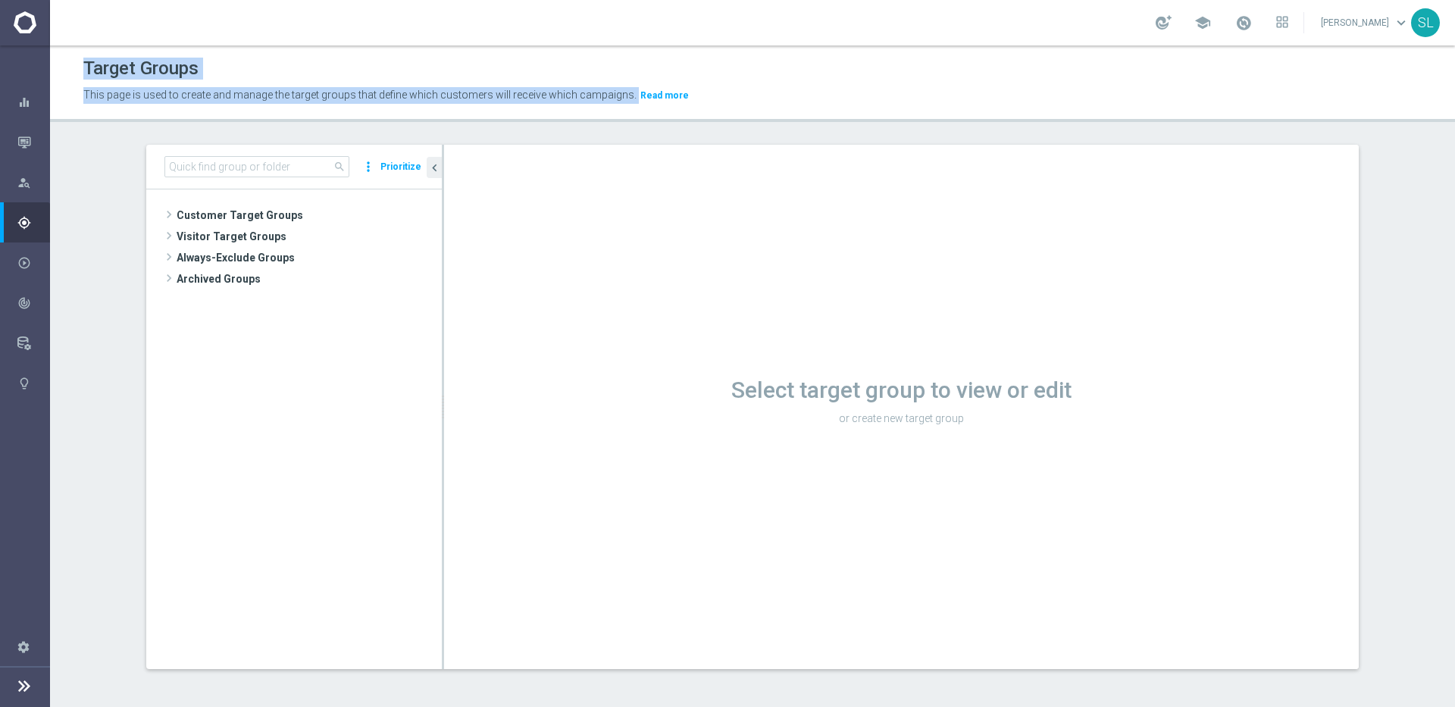
drag, startPoint x: 74, startPoint y: 71, endPoint x: 816, endPoint y: 129, distance: 744.4
click at [816, 129] on div "Target Groups This page is used to create and manage the target groups that def…" at bounding box center [752, 376] width 1405 height 662
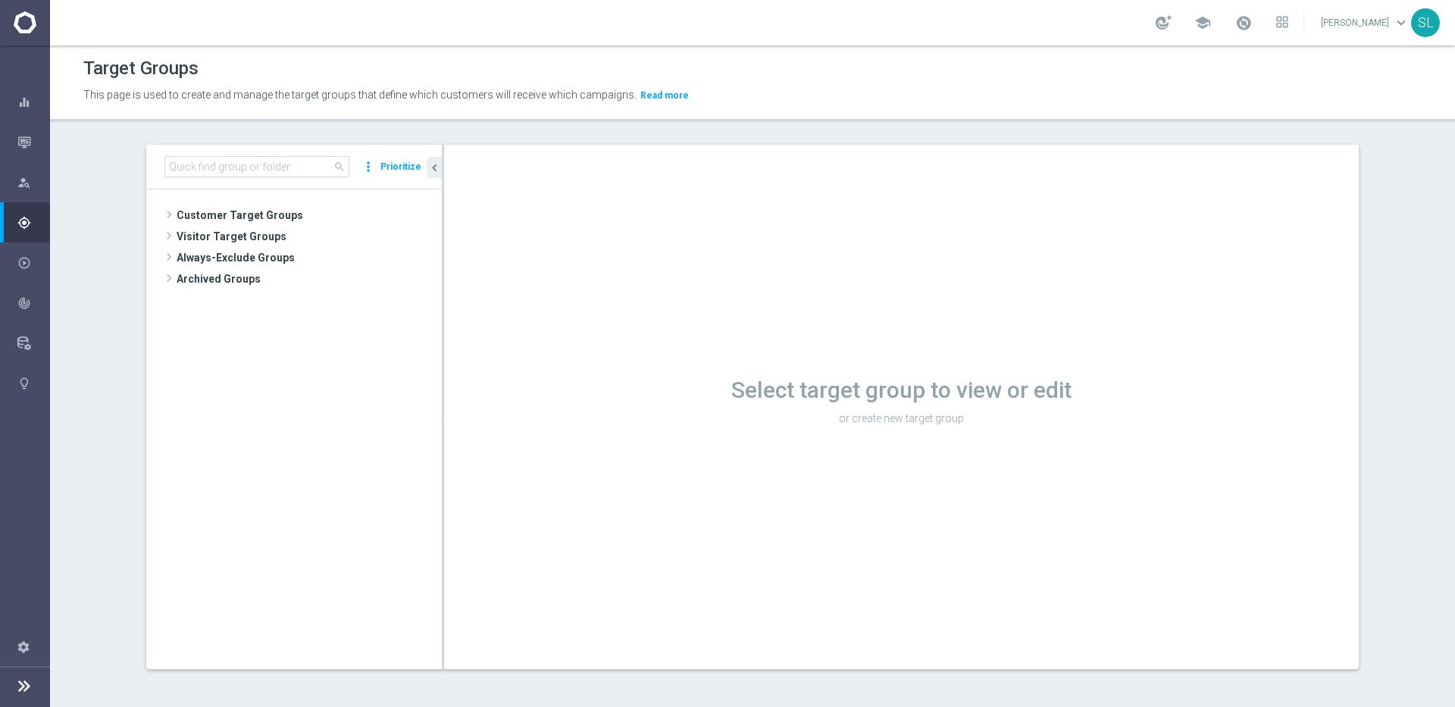
drag, startPoint x: 735, startPoint y: 96, endPoint x: 703, endPoint y: 114, distance: 36.7
click at [735, 97] on p "This page is used to create and manage the target groups that define which cust…" at bounding box center [582, 95] width 998 height 17
click at [208, 216] on span "Customer Target Groups" at bounding box center [291, 215] width 229 height 21
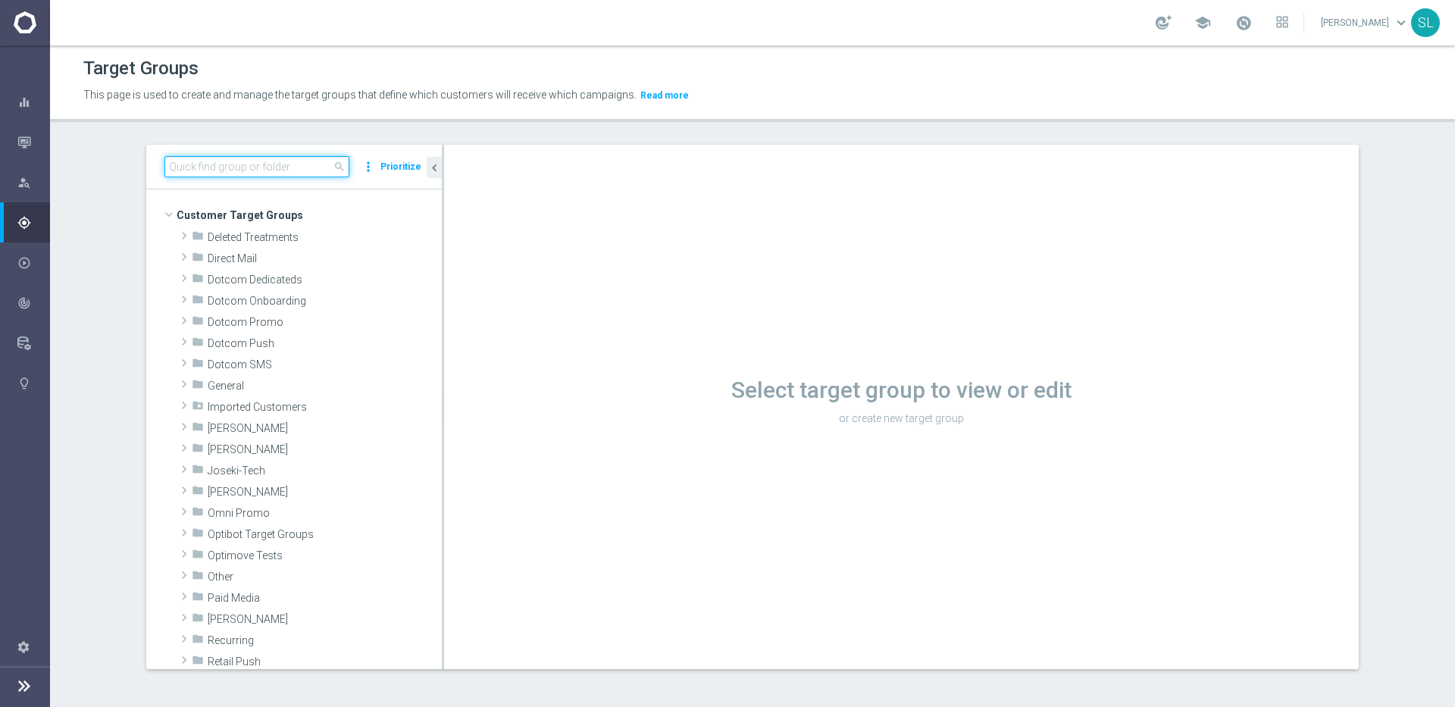
click at [302, 164] on input at bounding box center [256, 166] width 185 height 21
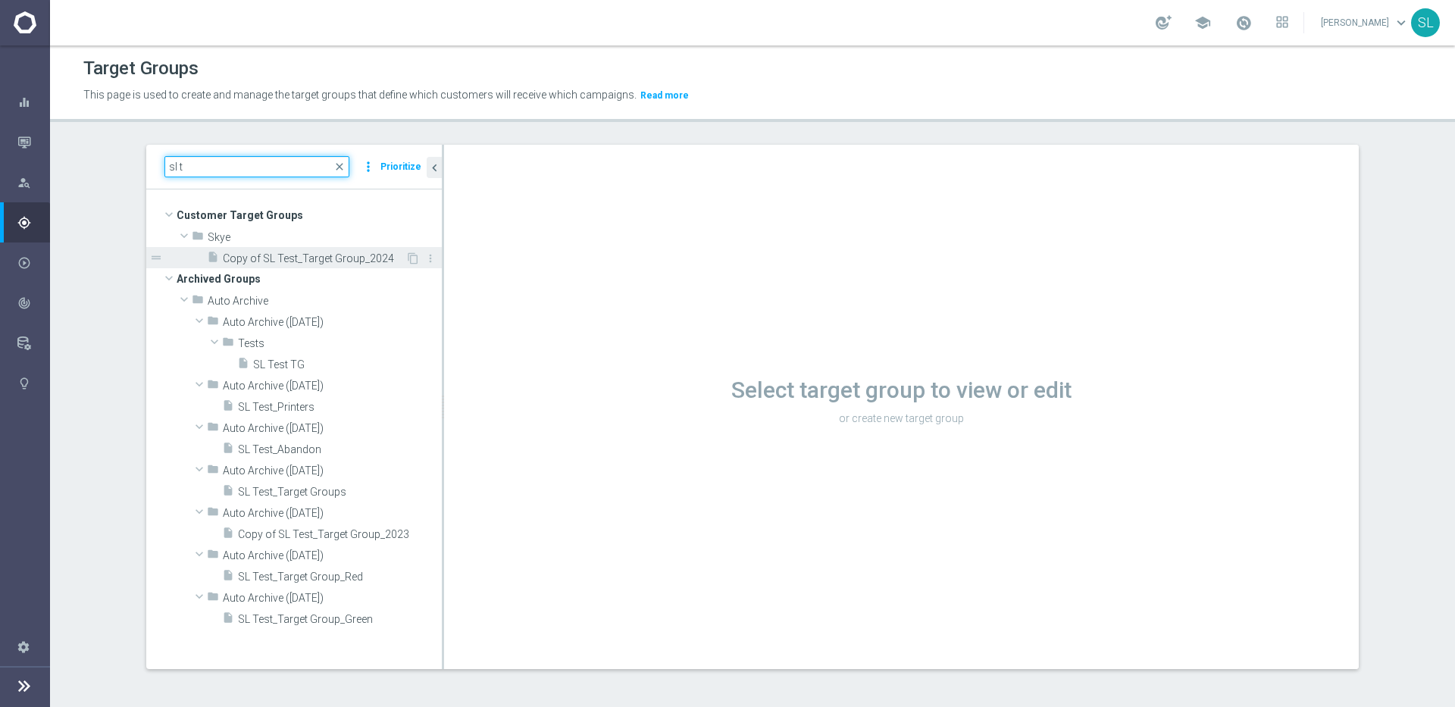
type input "sl t"
click at [302, 258] on span "Copy of SL Test_Target Group_2024" at bounding box center [314, 258] width 183 height 13
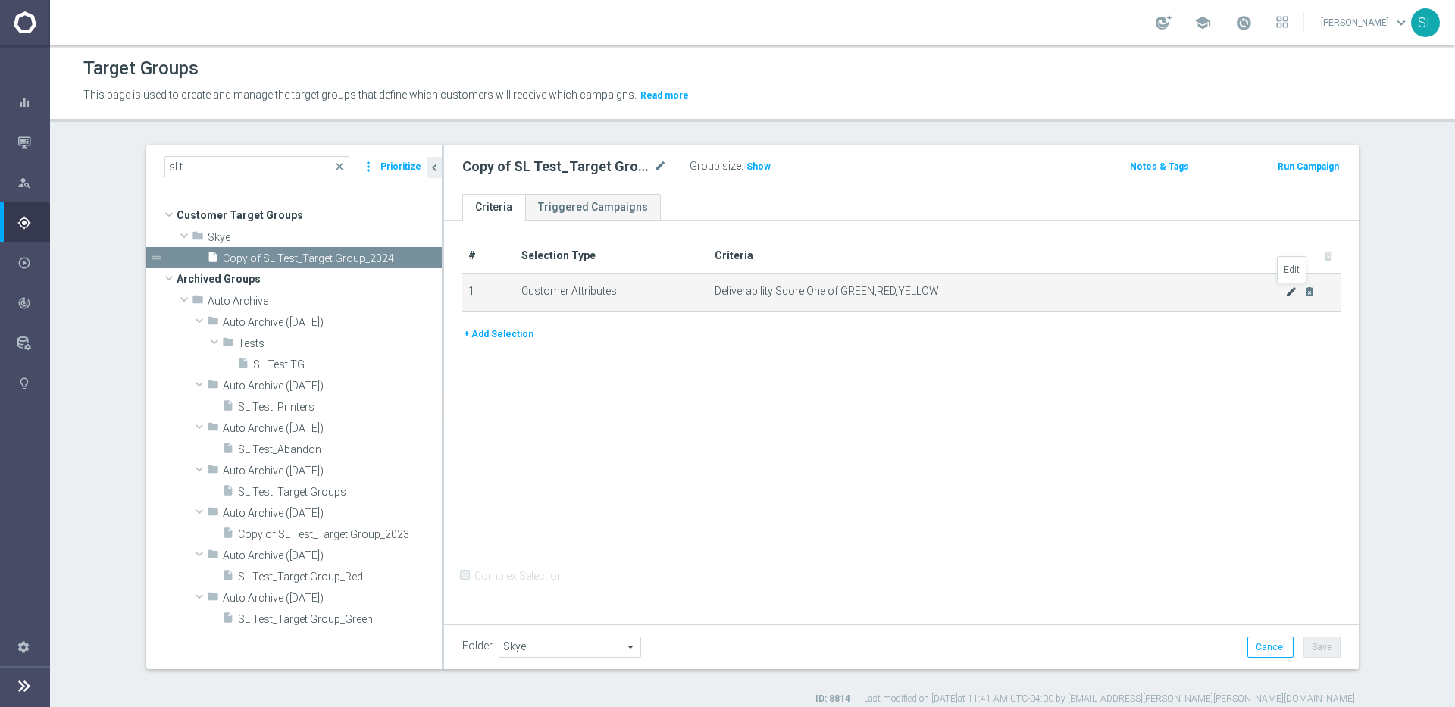
click at [1295, 289] on icon "mode_edit" at bounding box center [1292, 292] width 12 height 12
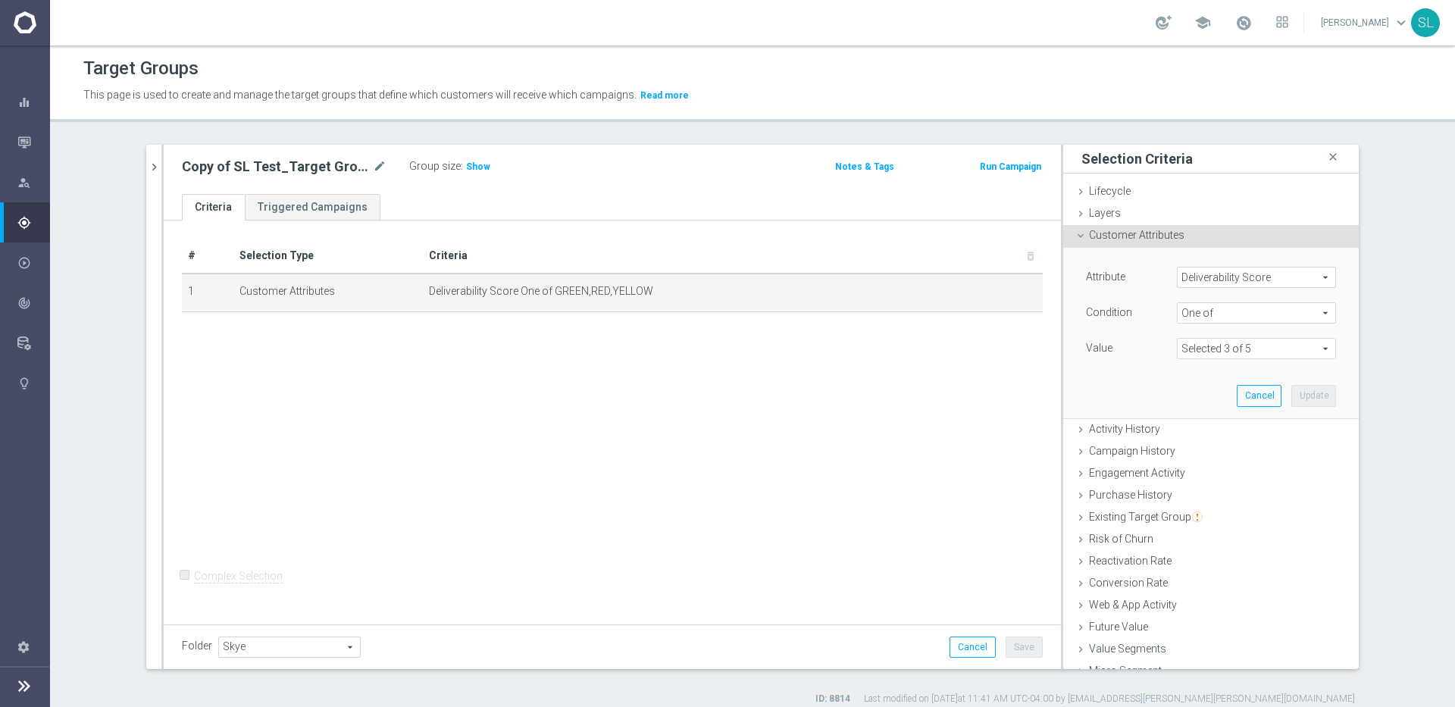
click at [1227, 276] on span "Deliverability Score" at bounding box center [1257, 278] width 158 height 20
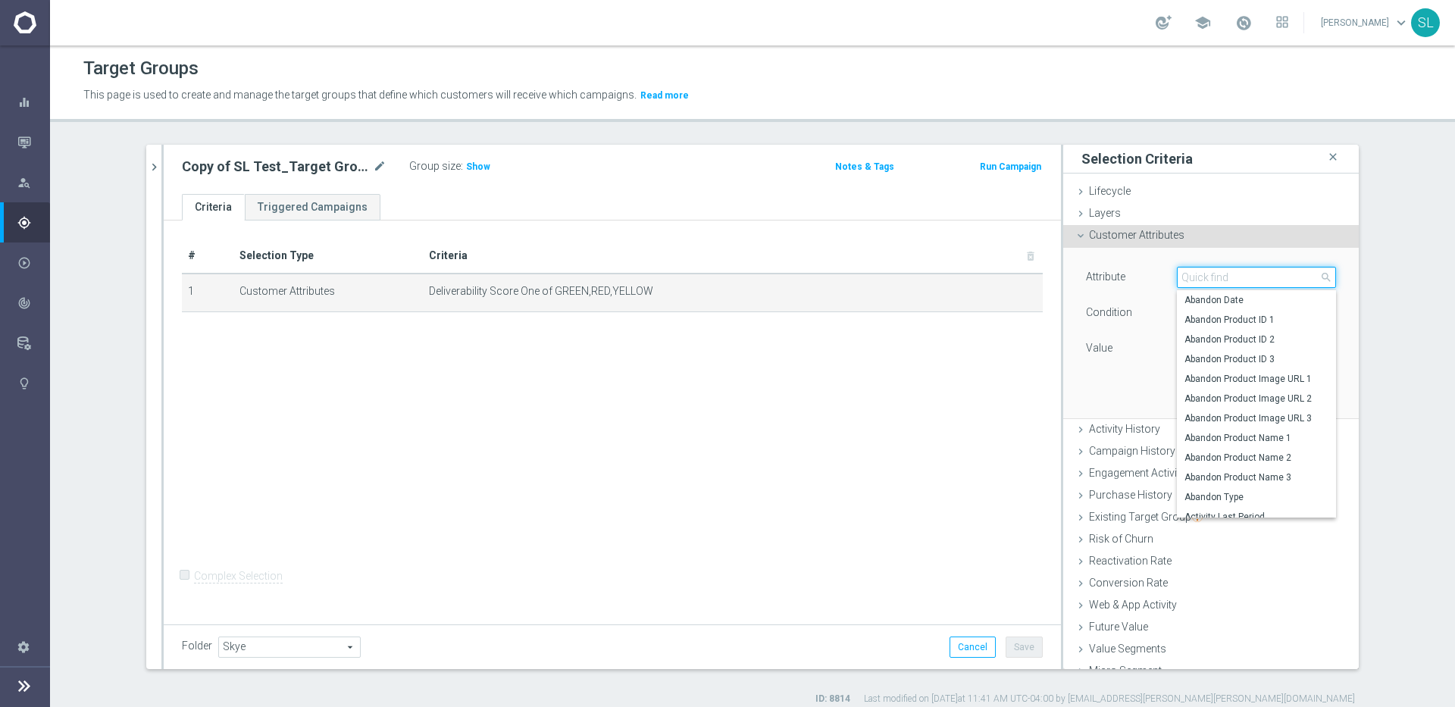
click at [1217, 271] on input "search" at bounding box center [1256, 277] width 159 height 21
type input "c"
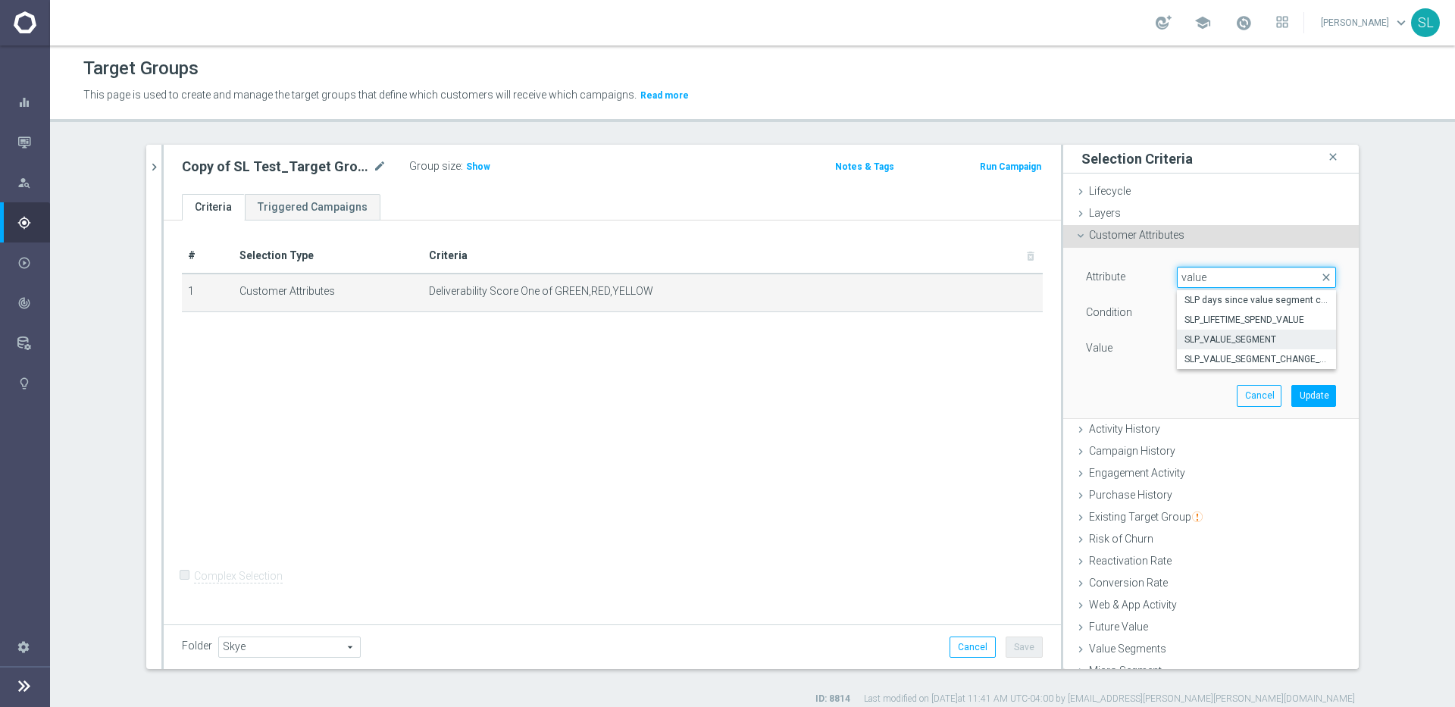
type input "value"
click at [1270, 340] on span "SLP_VALUE_SEGMENT" at bounding box center [1257, 340] width 144 height 12
type input "SLP_VALUE_SEGMENT"
type input "Equals"
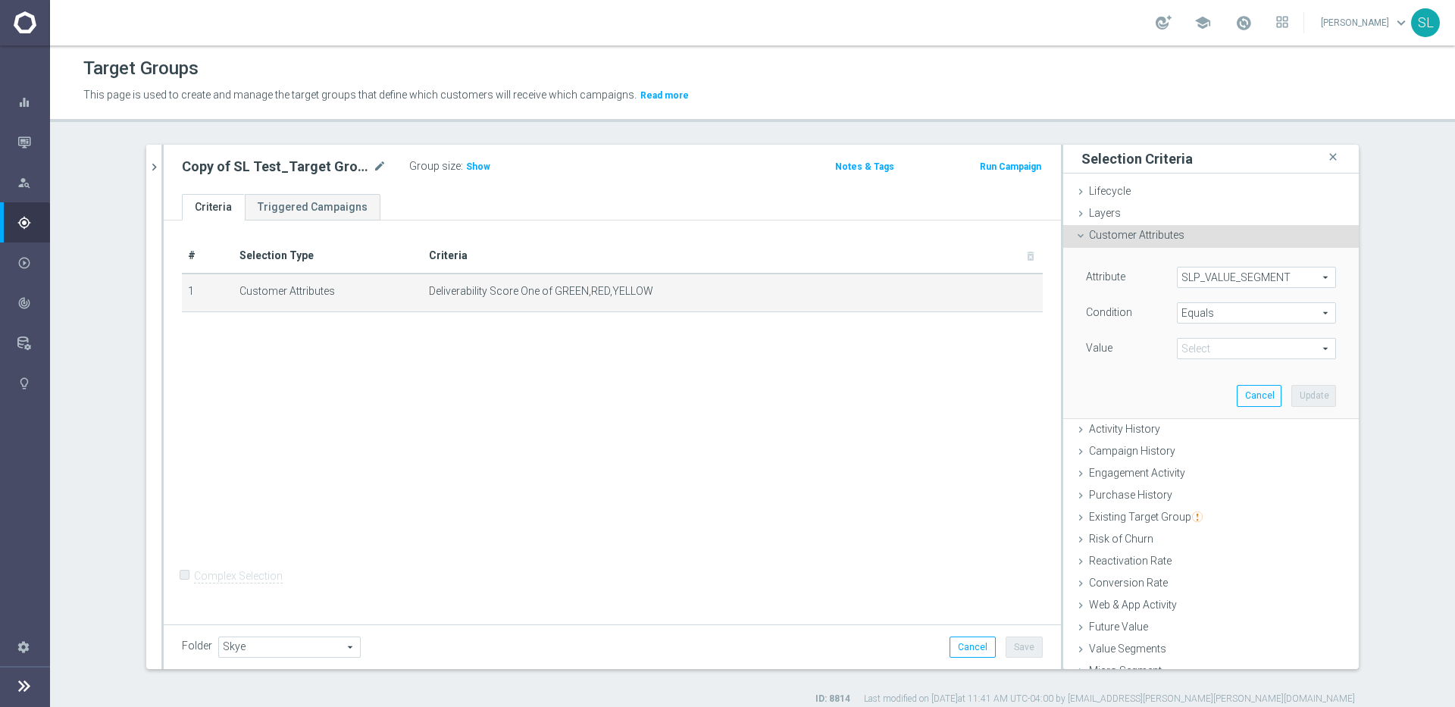
click at [1214, 307] on span "Equals" at bounding box center [1257, 313] width 158 height 20
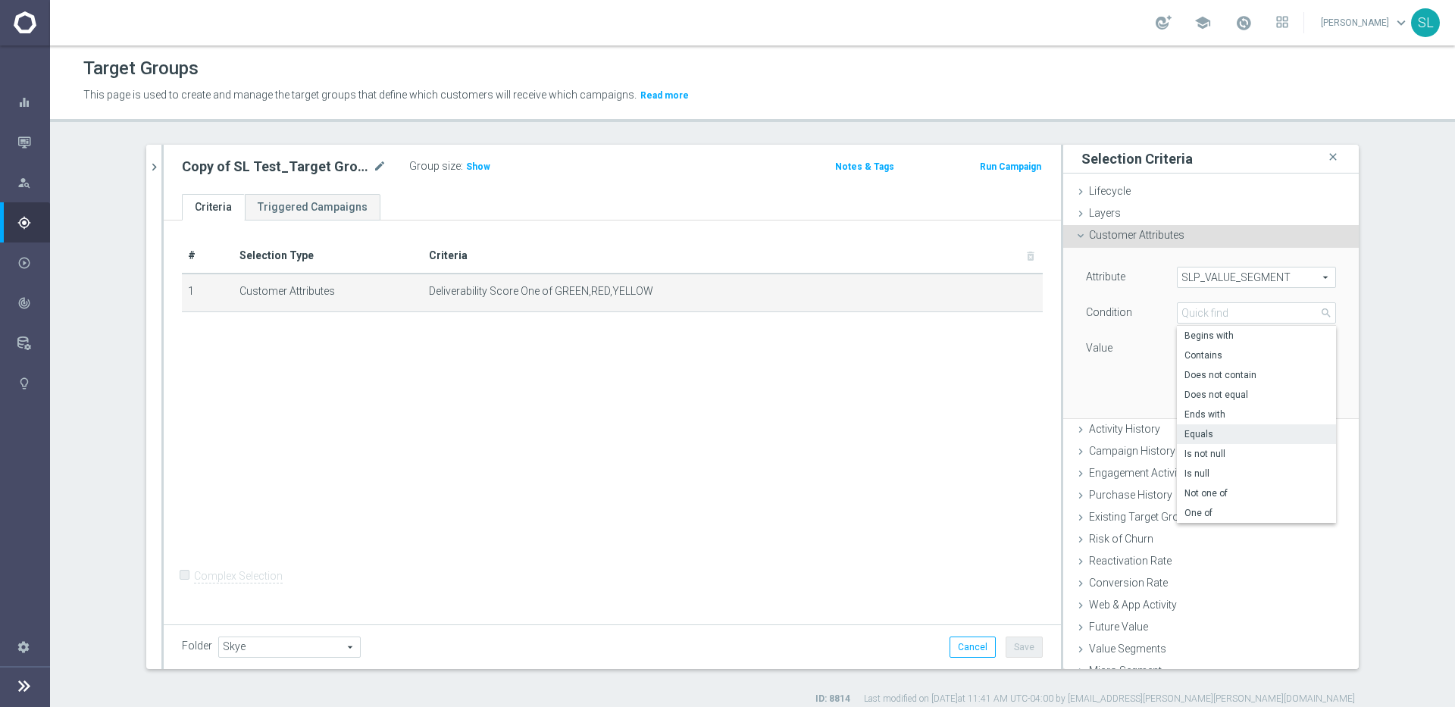
click at [1229, 436] on span "Equals" at bounding box center [1257, 434] width 144 height 12
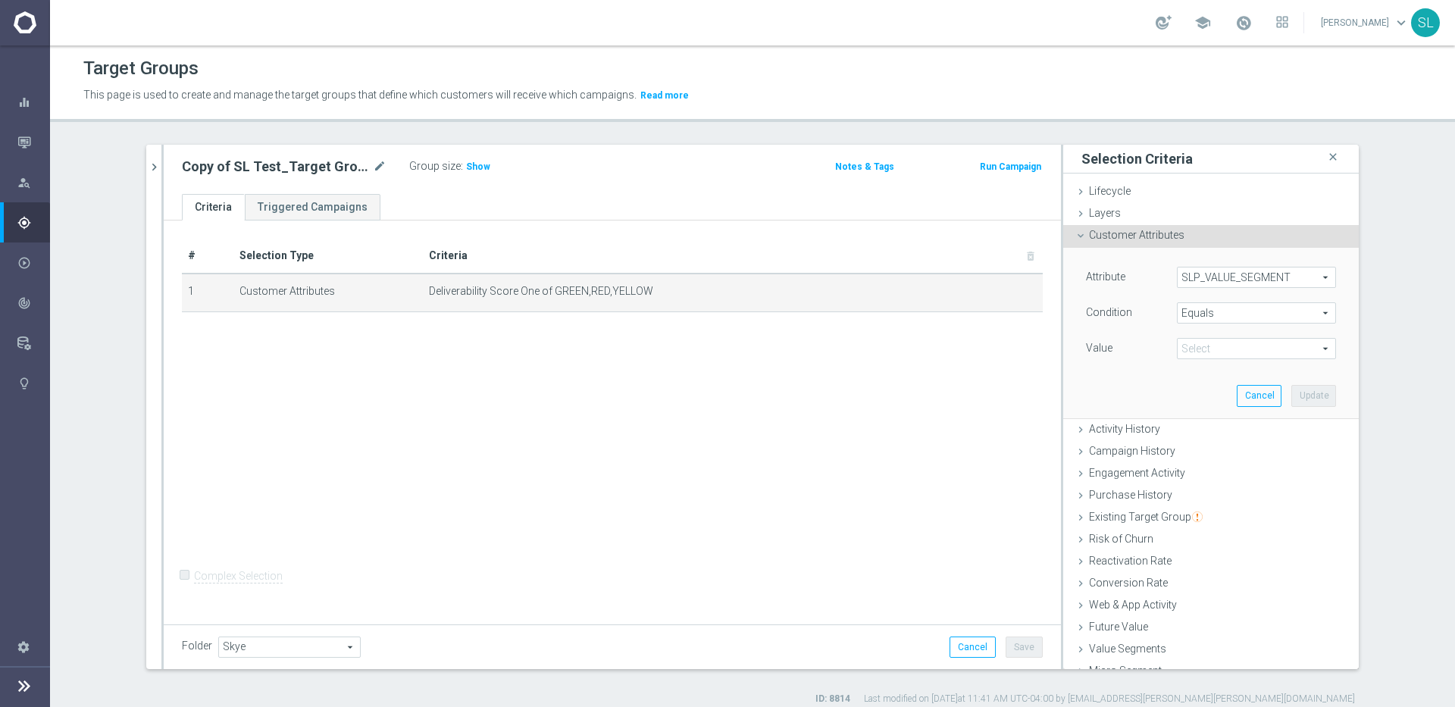
click at [1232, 348] on span at bounding box center [1257, 349] width 158 height 20
click at [1244, 470] on span "platinum" at bounding box center [1257, 470] width 144 height 12
type input "platinum"
drag, startPoint x: 183, startPoint y: 165, endPoint x: 373, endPoint y: 171, distance: 189.6
click at [371, 171] on div "Copy of SL Test_Target Group_2024 mode_edit" at bounding box center [284, 167] width 205 height 18
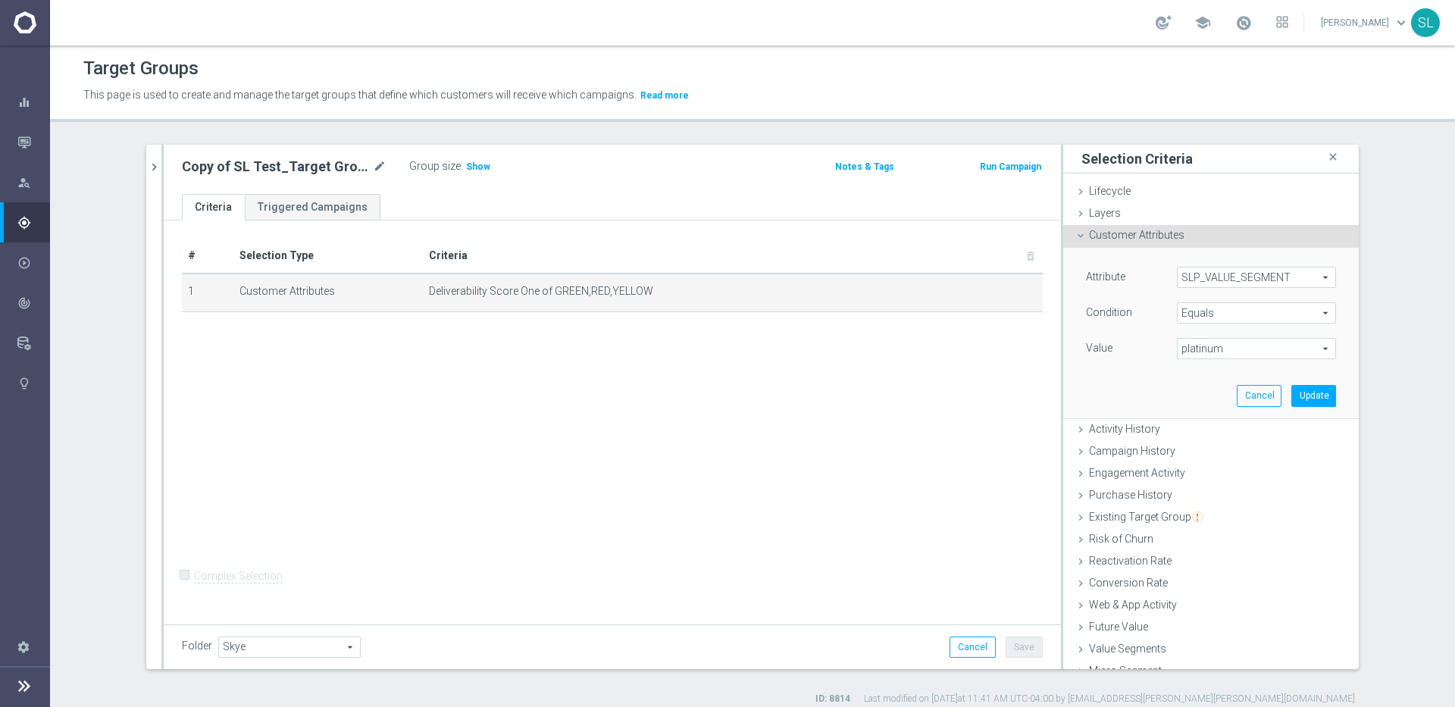
click at [554, 190] on div "Copy of SL Test_Target Group_2024 mode_edit Group size : Show Notes & Tags Run …" at bounding box center [613, 169] width 898 height 49
click at [669, 295] on span "Deliverability Score One of GREEN,RED,YELLOW" at bounding box center [708, 291] width 559 height 13
click at [684, 293] on span "Deliverability Score One of GREEN,RED,YELLOW" at bounding box center [708, 291] width 559 height 13
drag, startPoint x: 597, startPoint y: 292, endPoint x: 503, endPoint y: 278, distance: 95.0
click at [258, 277] on tr "1 Customer Attributes Deliverability Score One of GREEN,RED,YELLOW mode_edit de…" at bounding box center [612, 293] width 861 height 38
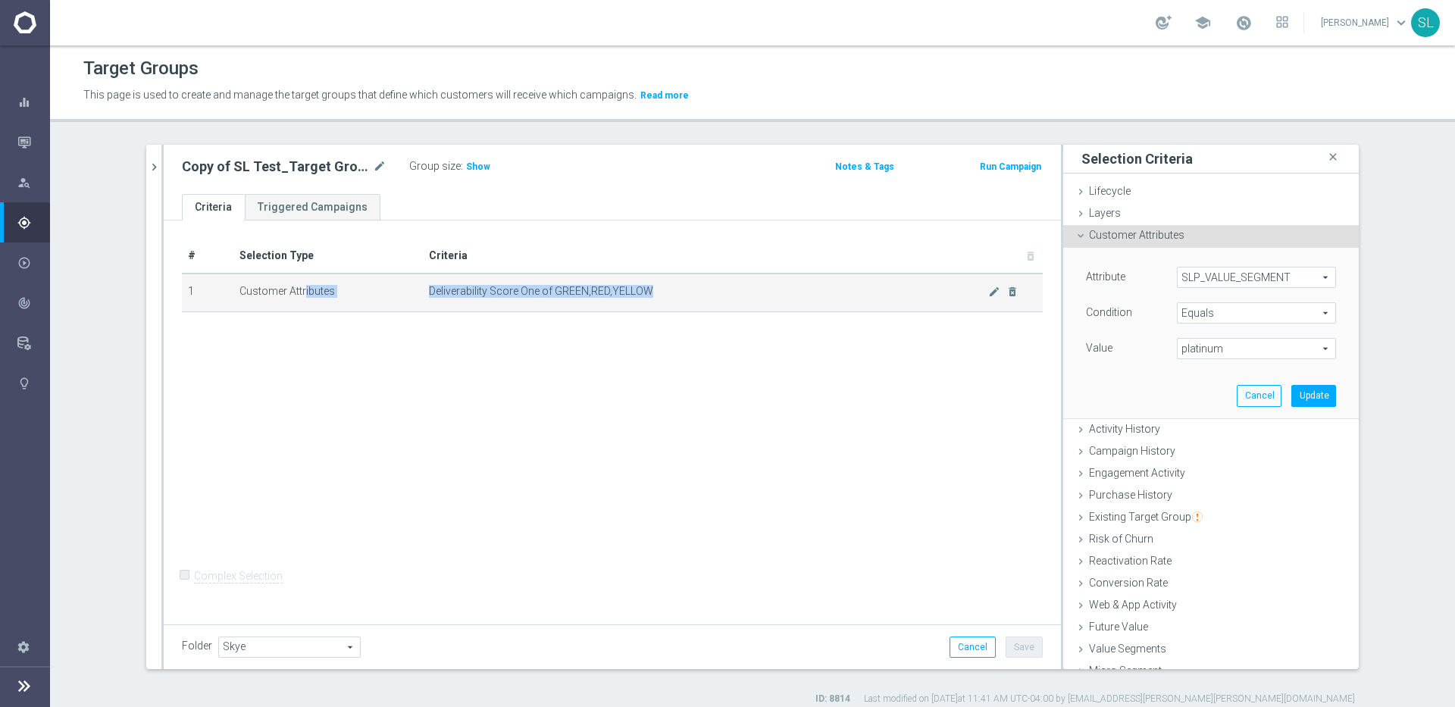
click at [714, 293] on span "Deliverability Score One of GREEN,RED,YELLOW" at bounding box center [708, 291] width 559 height 13
drag, startPoint x: 711, startPoint y: 292, endPoint x: 143, endPoint y: 287, distance: 568.6
click at [142, 287] on div "sl t close more_vert Prioritize Customer Target Groups library_add create_new_f…" at bounding box center [753, 425] width 1274 height 561
click at [1239, 315] on span "Equals" at bounding box center [1257, 313] width 158 height 20
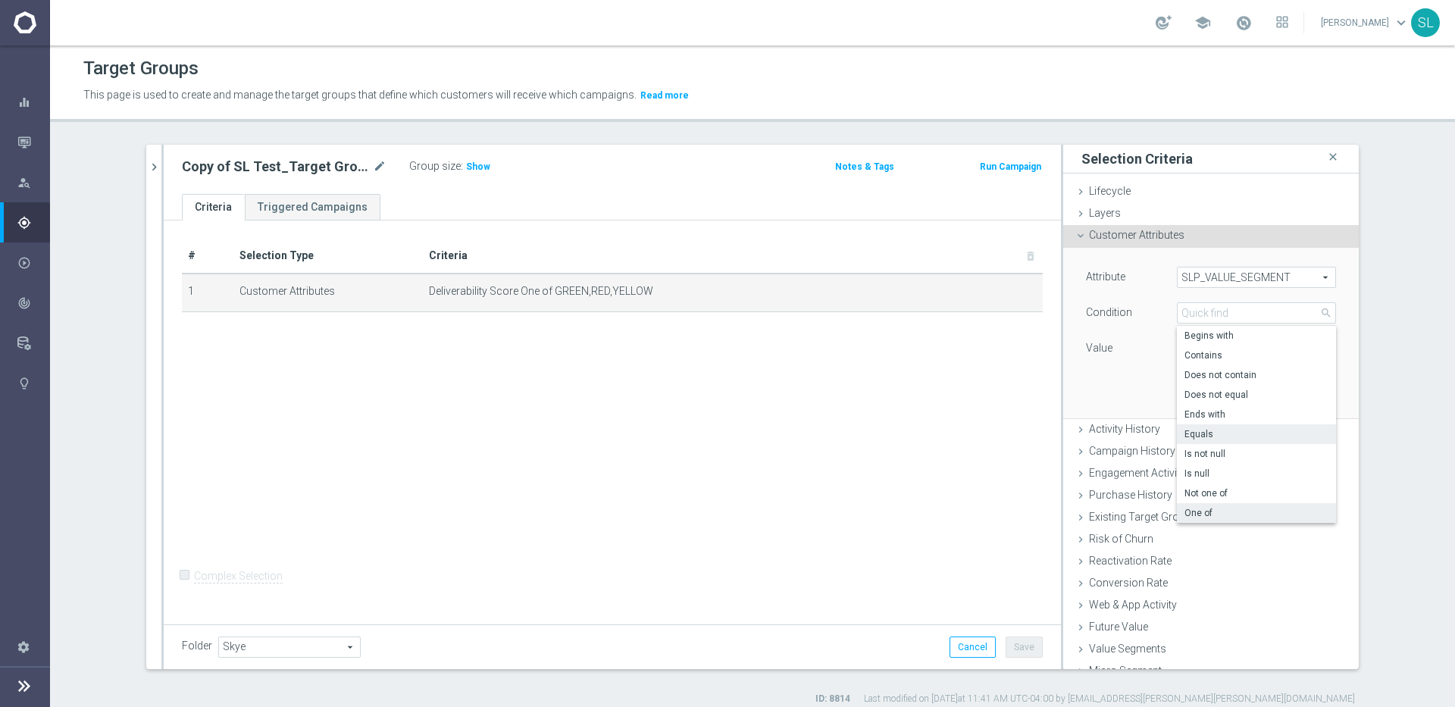
click at [1207, 508] on span "One of" at bounding box center [1257, 513] width 144 height 12
type input "One of"
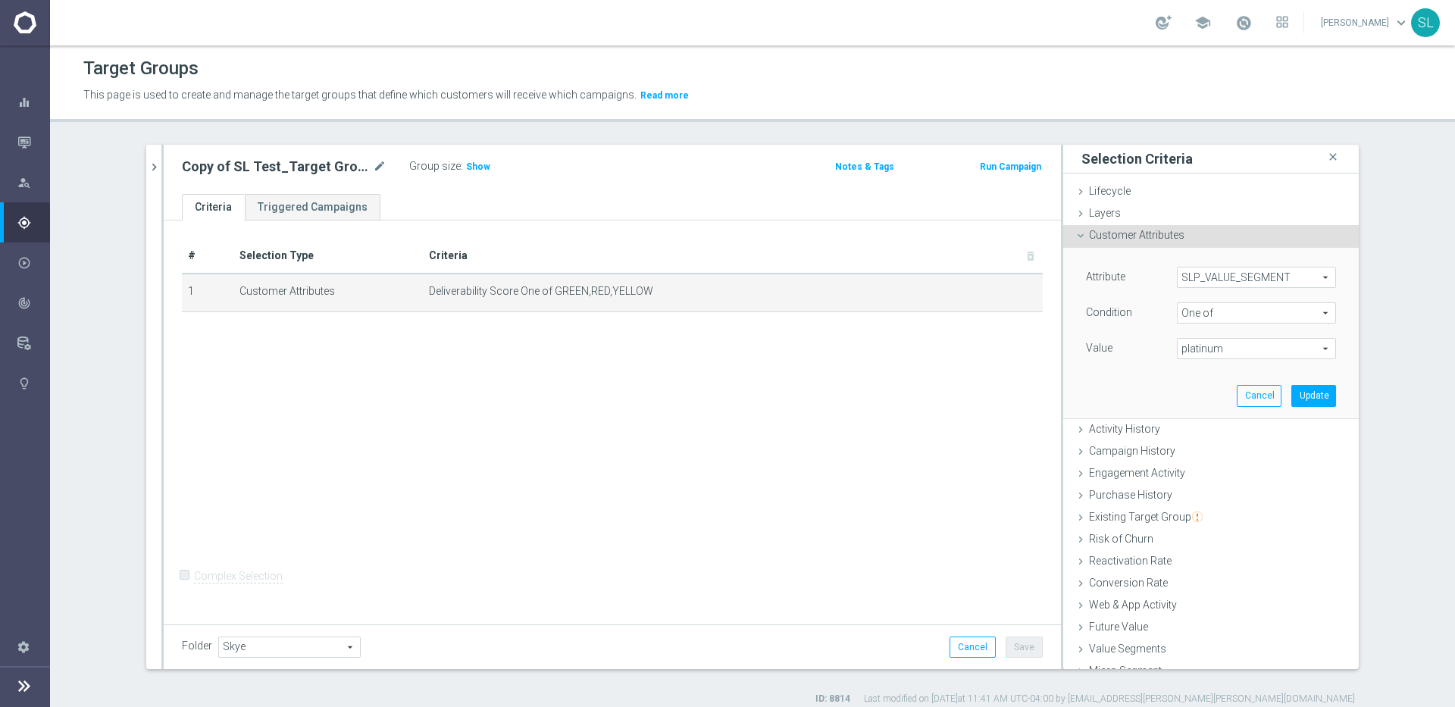
click at [1227, 345] on span "platinum" at bounding box center [1257, 349] width 158 height 20
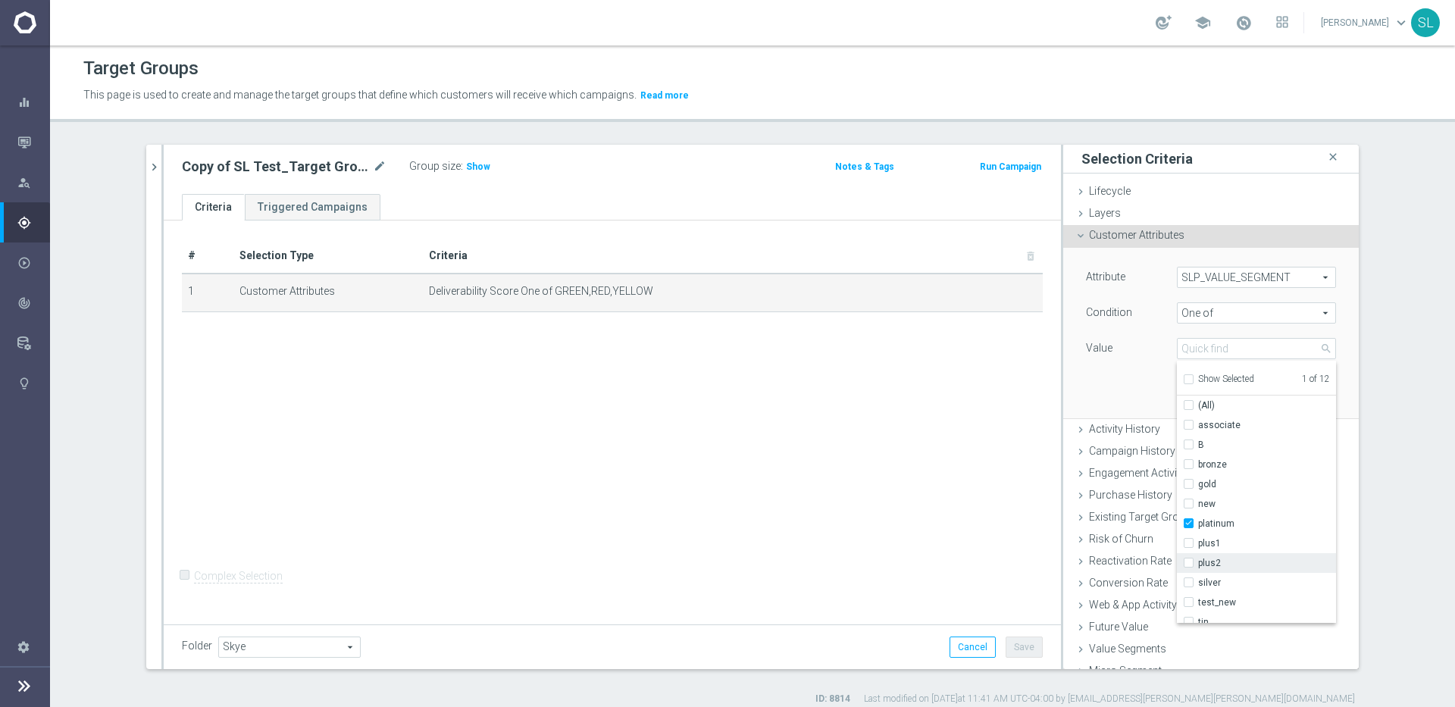
drag, startPoint x: 1220, startPoint y: 540, endPoint x: 1218, endPoint y: 556, distance: 15.3
click at [1220, 540] on span "plus1" at bounding box center [1267, 543] width 138 height 12
click at [1198, 540] on input "plus1" at bounding box center [1194, 544] width 10 height 10
checkbox input "true"
type input "Selected 2 of 12"
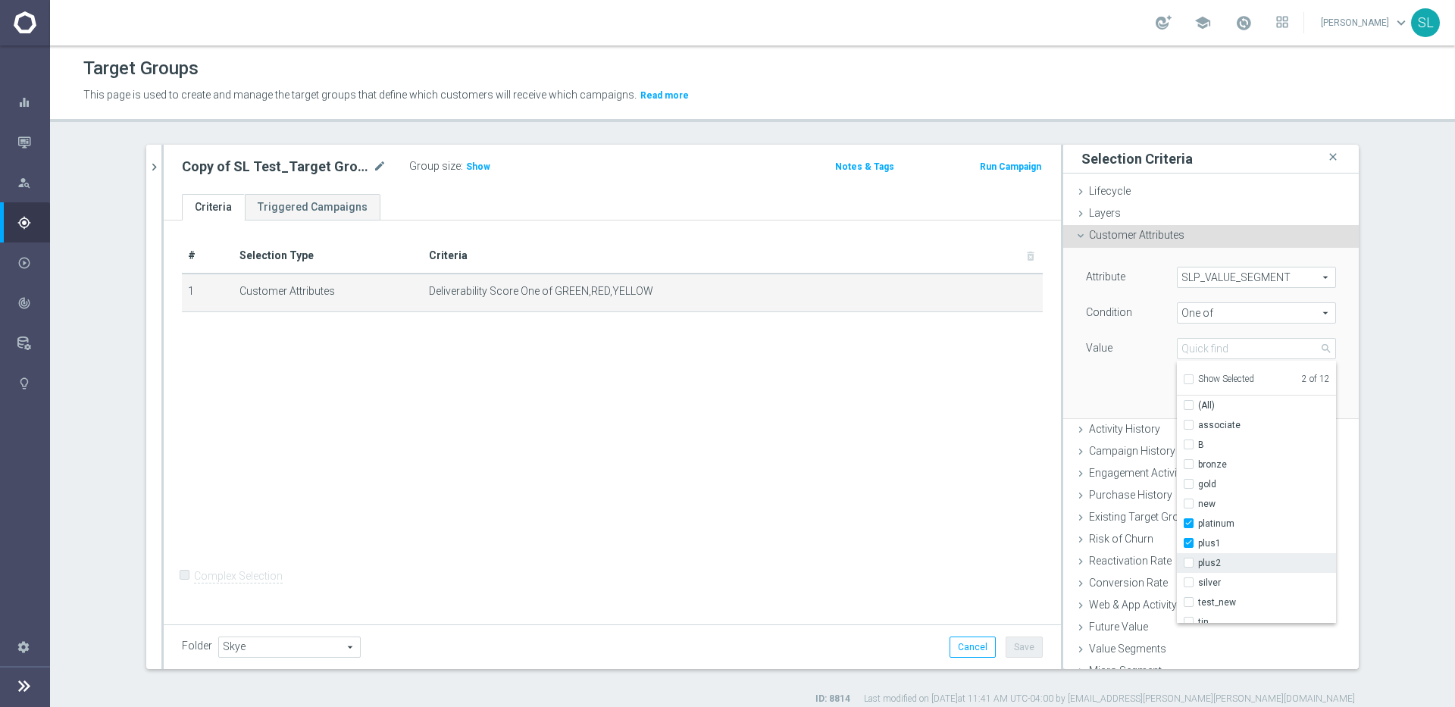
drag, startPoint x: 1217, startPoint y: 559, endPoint x: 1218, endPoint y: 570, distance: 11.4
click at [1217, 561] on span "plus2" at bounding box center [1267, 563] width 138 height 12
click at [1198, 561] on input "plus2" at bounding box center [1194, 564] width 10 height 10
checkbox input "true"
type input "Selected 3 of 12"
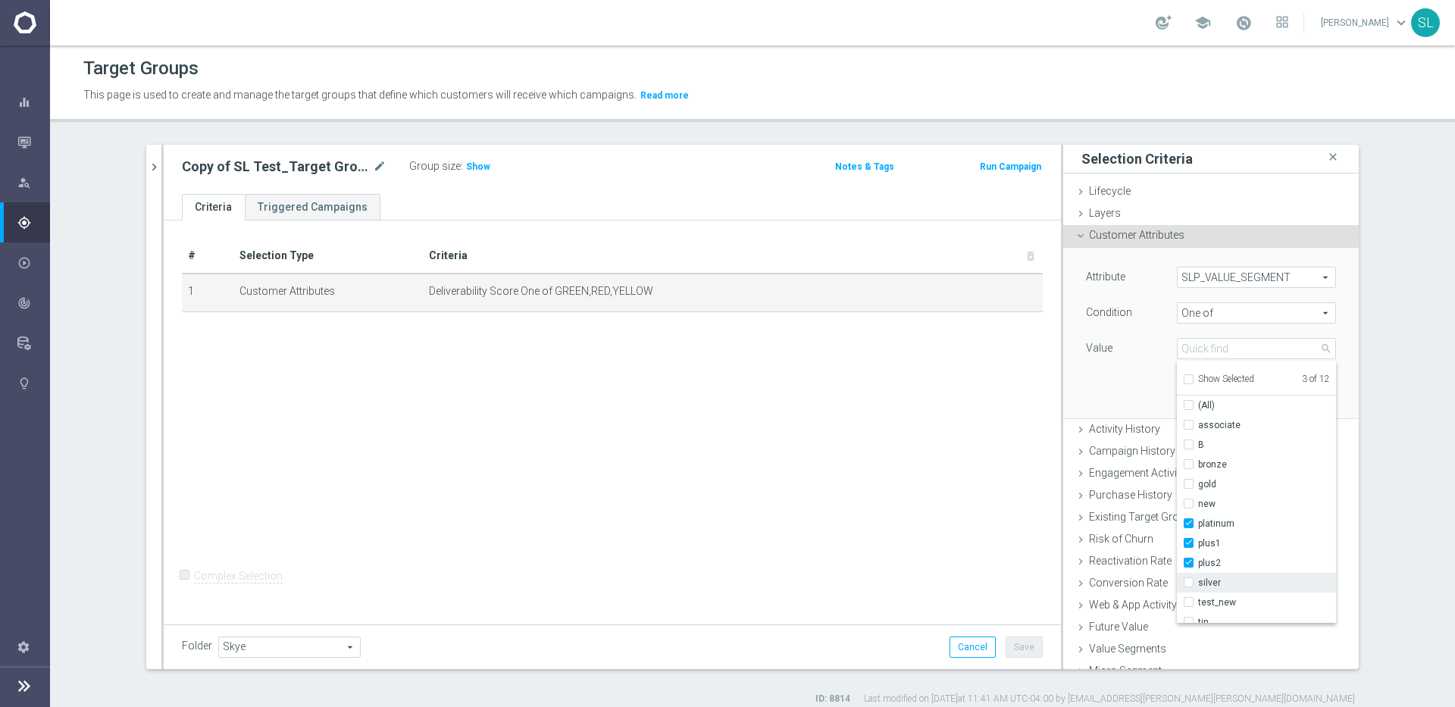
click at [1217, 581] on span "silver" at bounding box center [1267, 583] width 138 height 12
click at [1198, 581] on input "silver" at bounding box center [1194, 583] width 10 height 10
checkbox input "true"
type input "Selected 4 of 12"
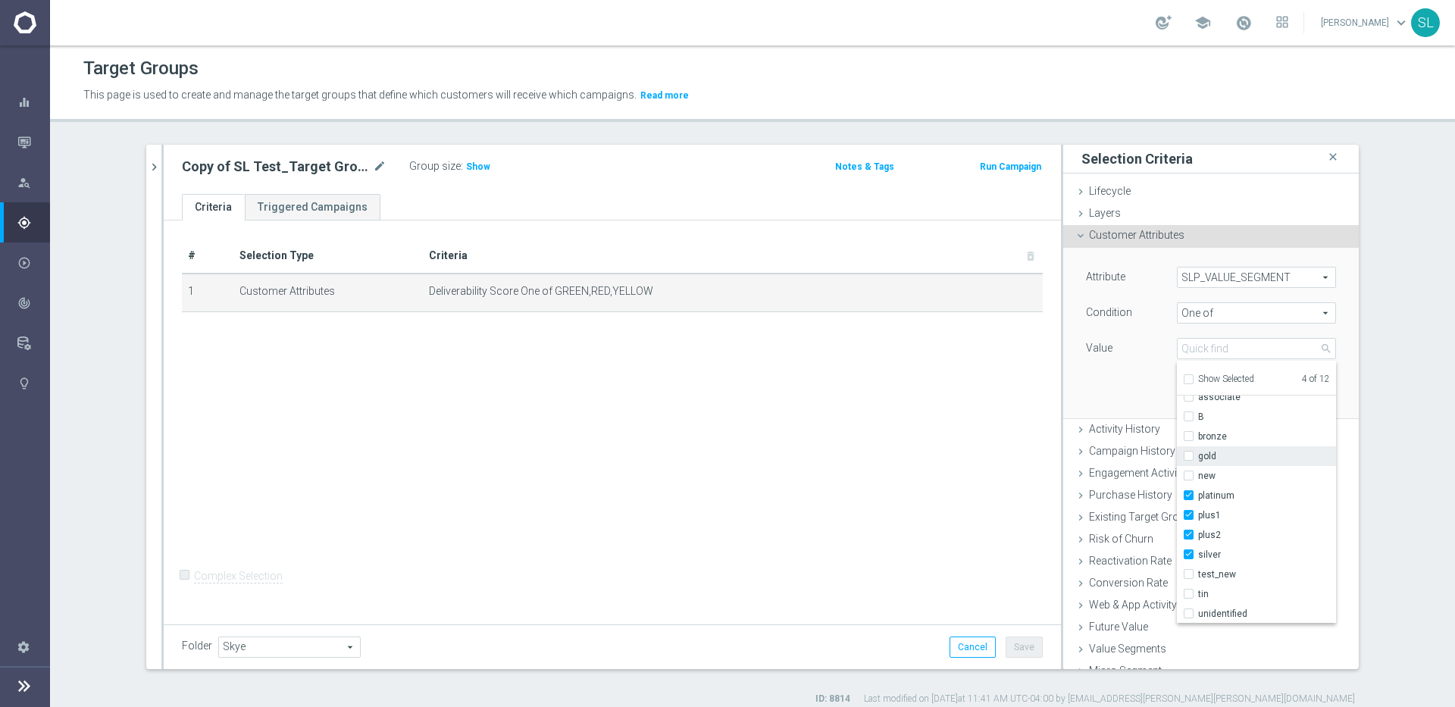
click at [1219, 457] on span "gold" at bounding box center [1267, 456] width 138 height 12
click at [1198, 457] on input "gold" at bounding box center [1194, 457] width 10 height 10
checkbox input "true"
type input "Selected 5 of 12"
click at [1349, 390] on div "Attribute SLP_VALUE_SEGMENT SLP_VALUE_SEGMENT arrow_drop_down search Condition …" at bounding box center [1212, 333] width 296 height 171
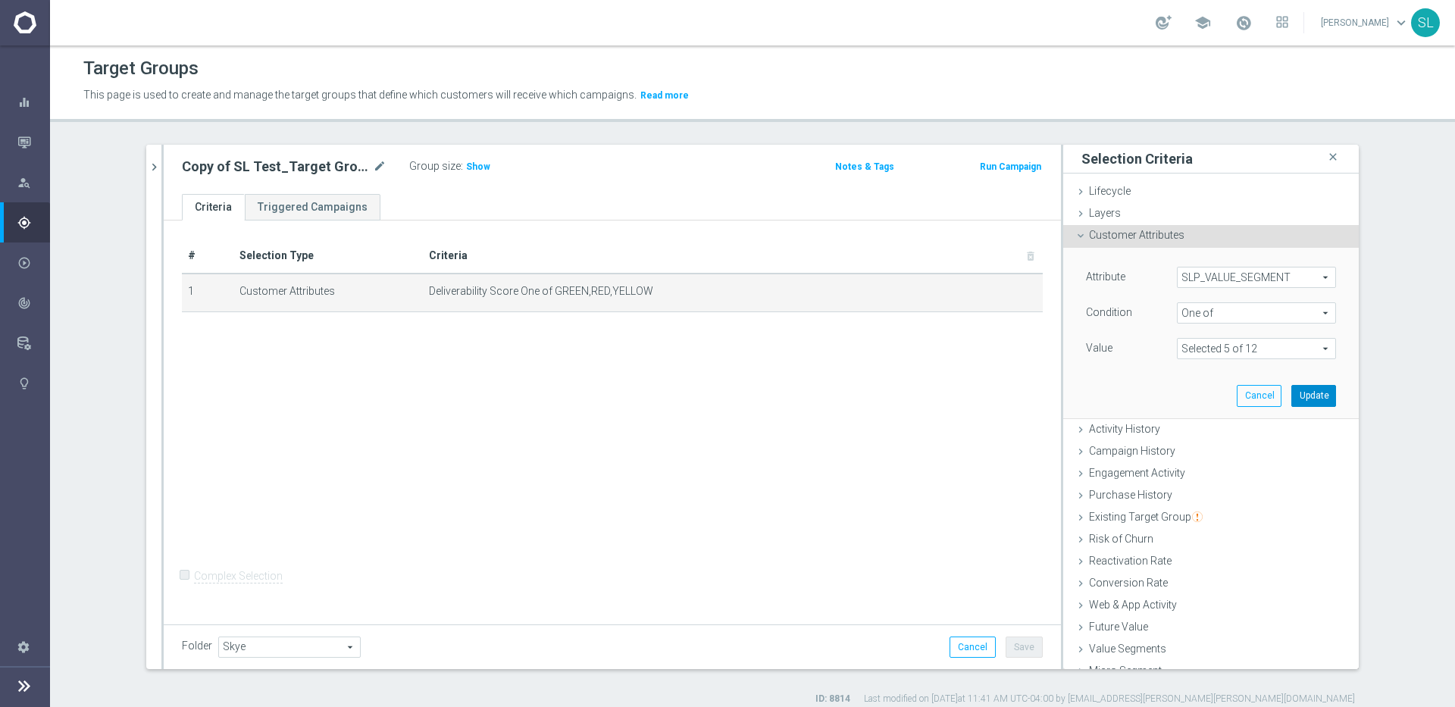
click at [1320, 390] on button "Update" at bounding box center [1314, 395] width 45 height 21
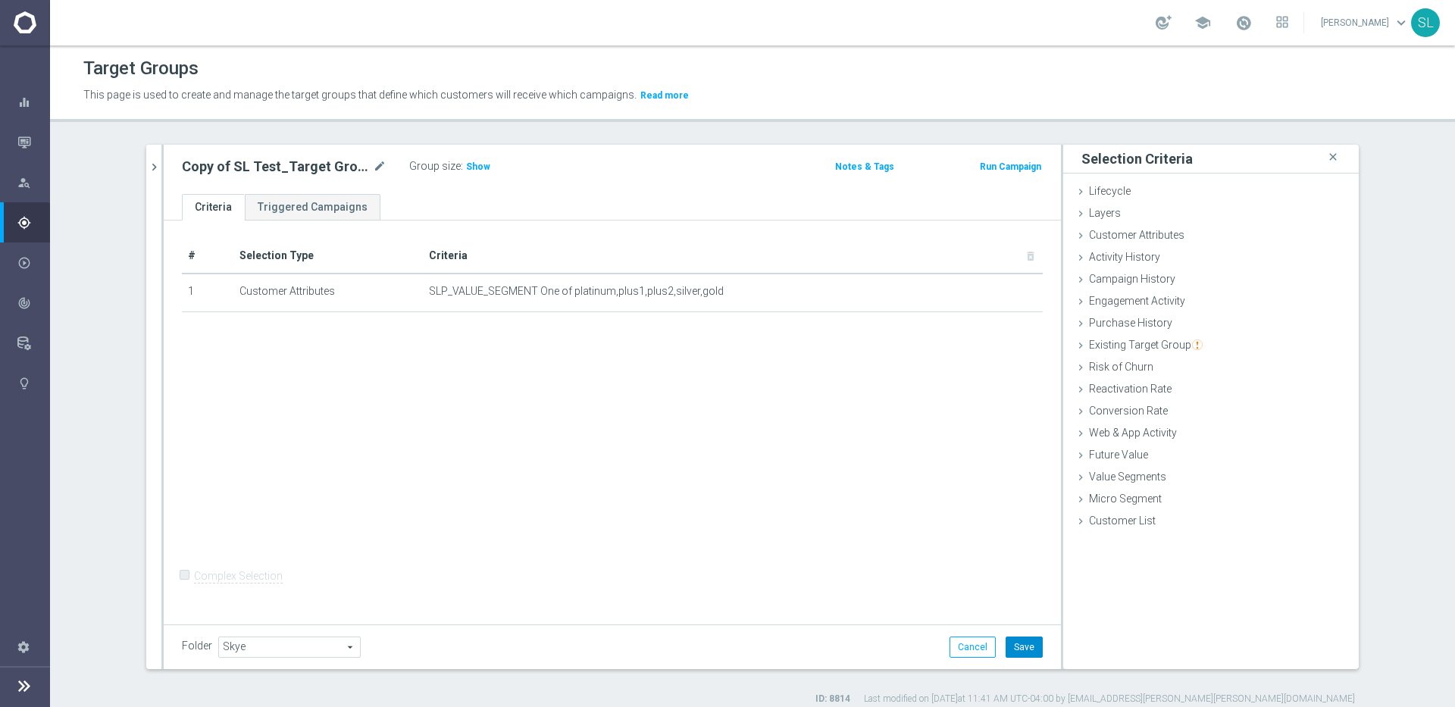
click at [1020, 646] on button "Save" at bounding box center [1024, 647] width 37 height 21
click at [480, 165] on span "Show" at bounding box center [478, 166] width 24 height 11
drag, startPoint x: 536, startPoint y: 169, endPoint x: 424, endPoint y: 159, distance: 112.6
click at [340, 159] on div "Copy of SL Test_Target Group_2024 mode_edit Group size : 1,264,624" at bounding box center [465, 166] width 589 height 21
click at [669, 190] on div "Copy of SL Test_Target Group_2024 mode_edit Group size : 1,264,624 Notes & Tags…" at bounding box center [613, 169] width 898 height 49
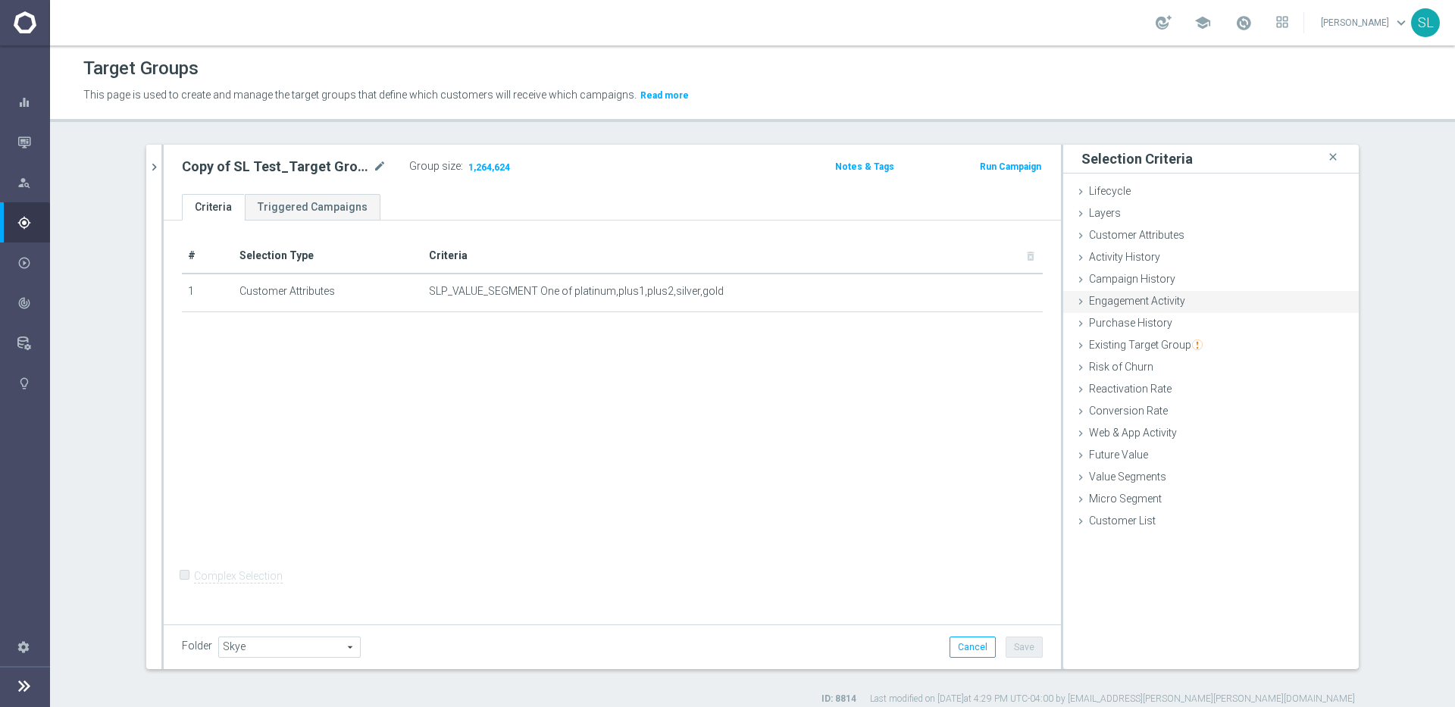
click at [1331, 297] on div "Engagement Activity done" at bounding box center [1212, 302] width 296 height 23
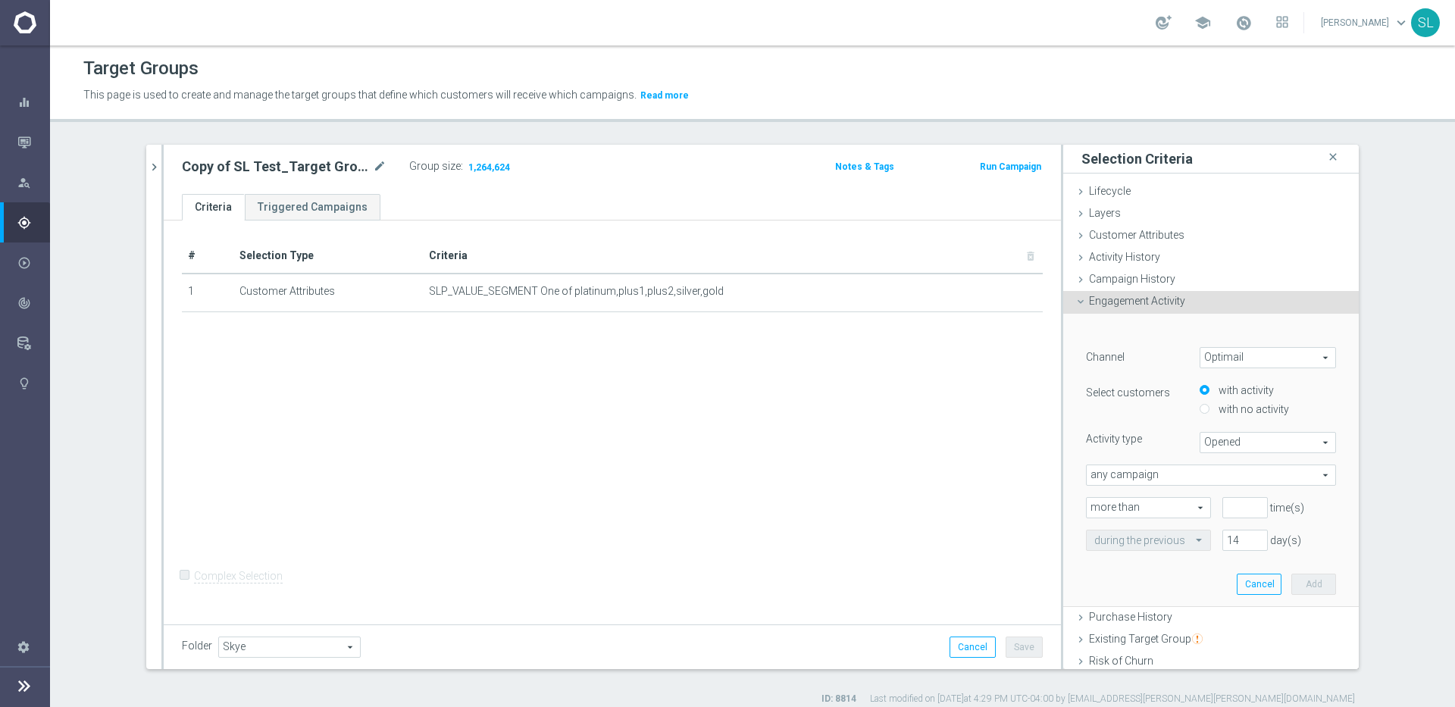
click at [1081, 299] on icon at bounding box center [1081, 302] width 12 height 12
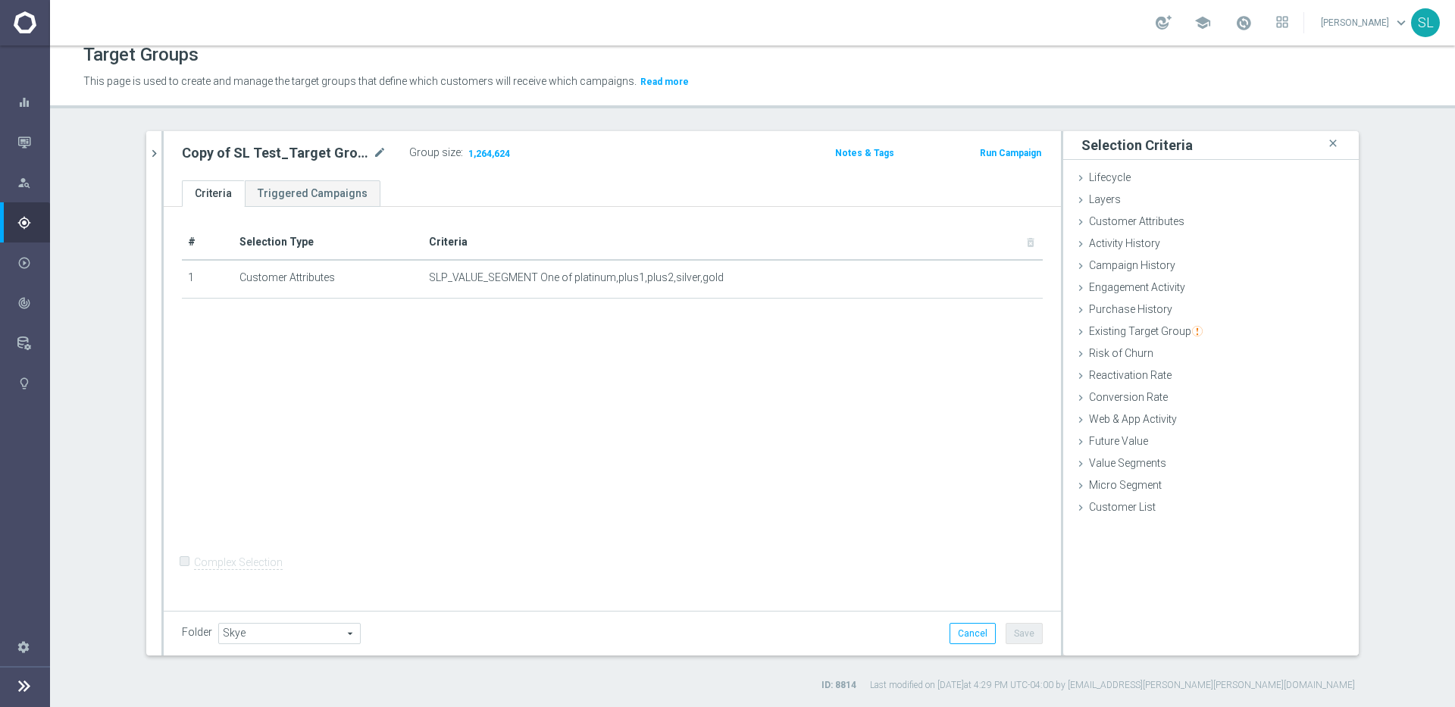
scroll to position [14, 0]
